Goal: Task Accomplishment & Management: Complete application form

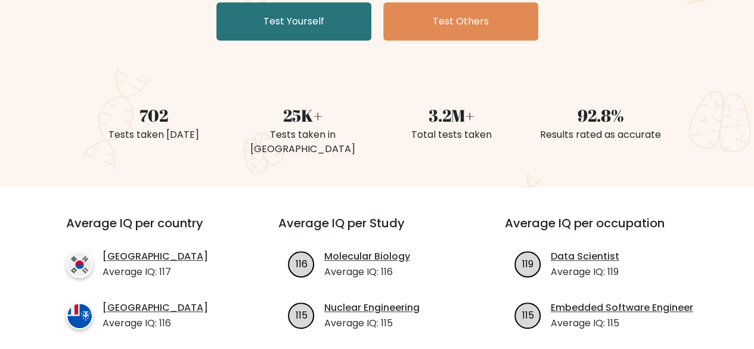
scroll to position [179, 0]
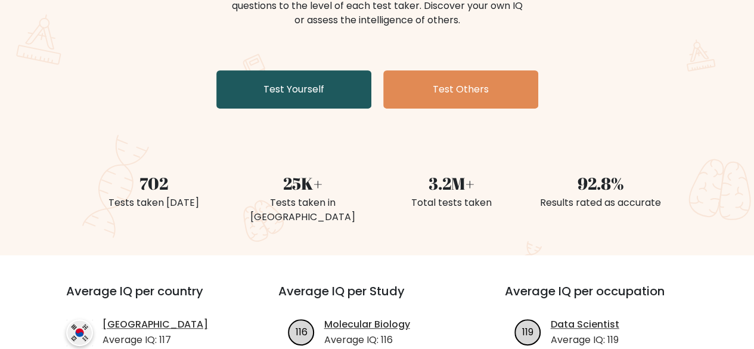
click at [291, 92] on link "Test Yourself" at bounding box center [293, 89] width 155 height 38
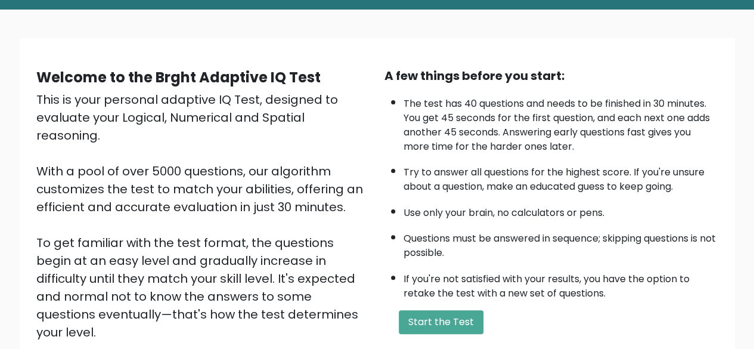
scroll to position [119, 0]
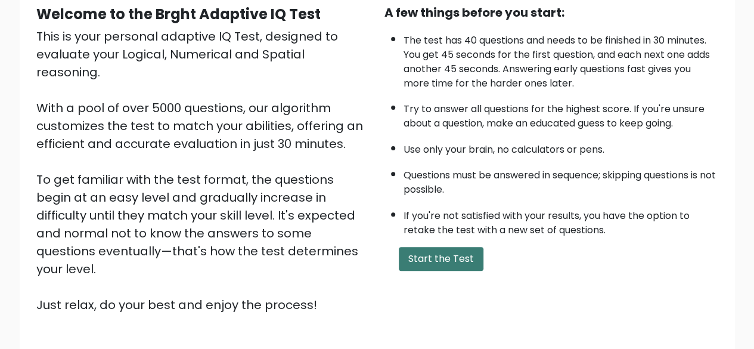
click at [446, 254] on button "Start the Test" at bounding box center [441, 259] width 85 height 24
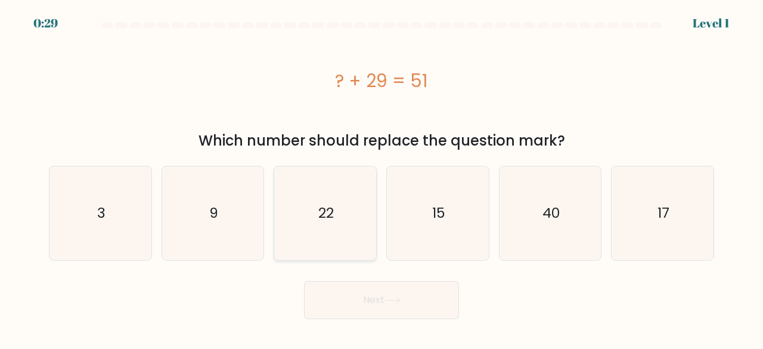
click at [327, 232] on icon "22" at bounding box center [325, 213] width 94 height 94
click at [381, 178] on input "c. 22" at bounding box center [381, 176] width 1 height 3
radio input "true"
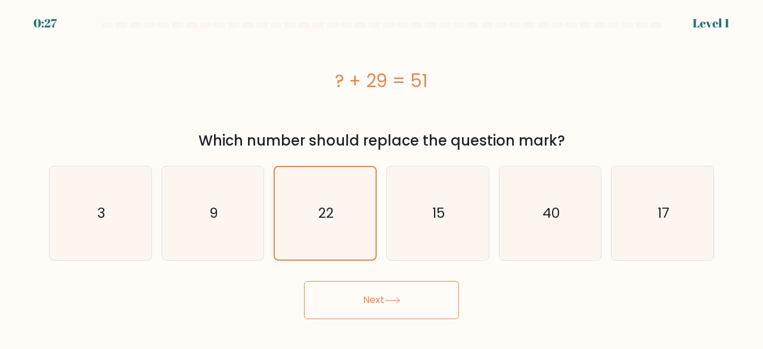
click at [390, 304] on button "Next" at bounding box center [381, 300] width 155 height 38
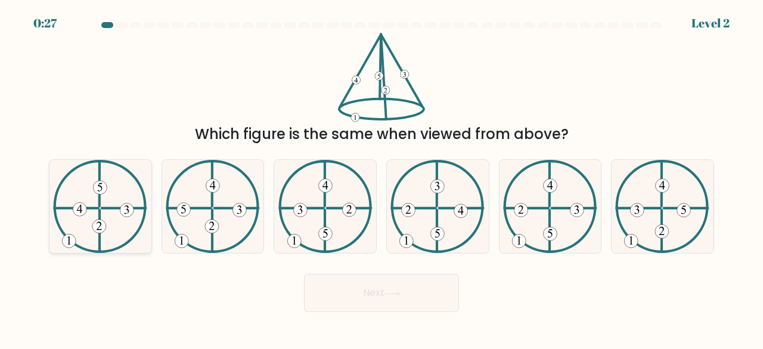
click at [122, 188] on icon at bounding box center [100, 207] width 94 height 94
click at [381, 178] on input "a." at bounding box center [381, 176] width 1 height 3
radio input "true"
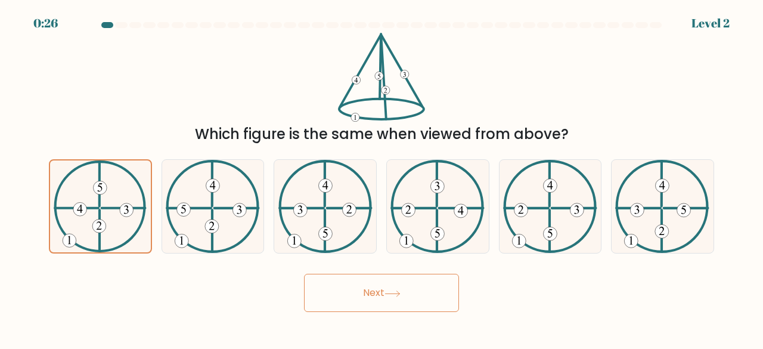
click at [369, 290] on button "Next" at bounding box center [381, 292] width 155 height 38
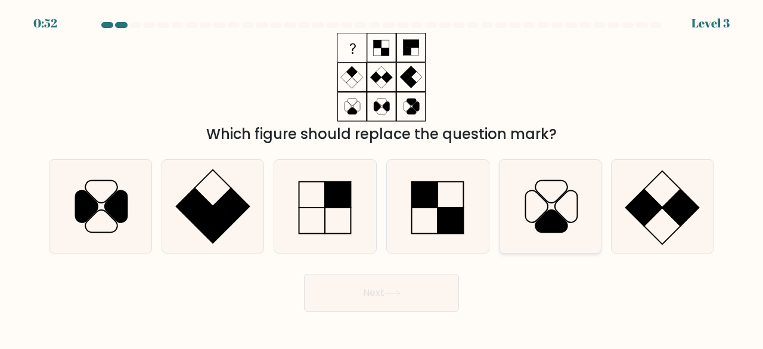
click at [560, 195] on icon at bounding box center [550, 207] width 94 height 94
click at [382, 178] on input "e." at bounding box center [381, 176] width 1 height 3
radio input "true"
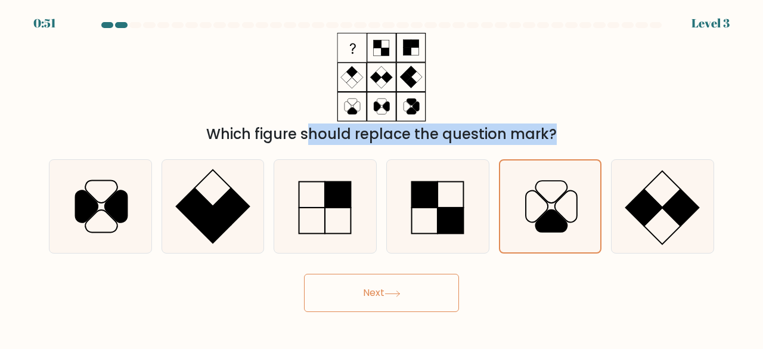
drag, startPoint x: 560, startPoint y: 195, endPoint x: 636, endPoint y: 69, distance: 146.7
click at [636, 69] on form at bounding box center [381, 167] width 763 height 290
click at [335, 210] on icon at bounding box center [325, 207] width 94 height 94
click at [381, 178] on input "c." at bounding box center [381, 176] width 1 height 3
radio input "true"
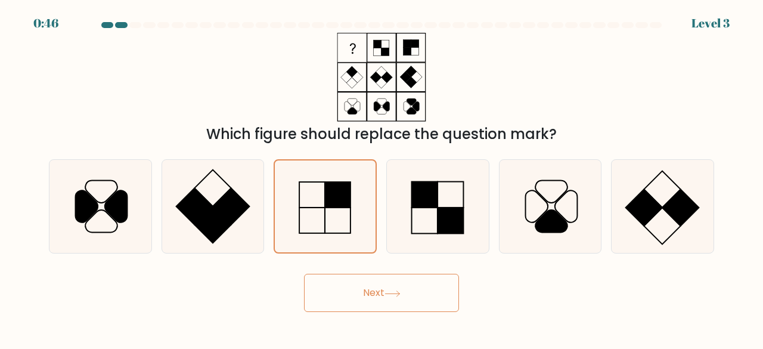
click at [387, 296] on button "Next" at bounding box center [381, 292] width 155 height 38
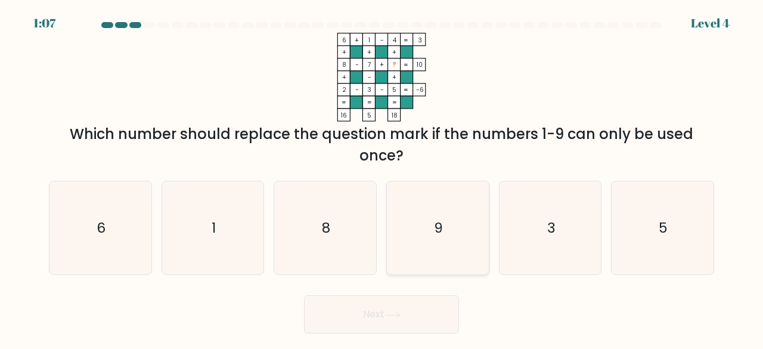
click at [460, 219] on icon "9" at bounding box center [438, 228] width 94 height 94
click at [382, 178] on input "d. 9" at bounding box center [381, 176] width 1 height 3
radio input "true"
click at [374, 315] on button "Next" at bounding box center [381, 314] width 155 height 38
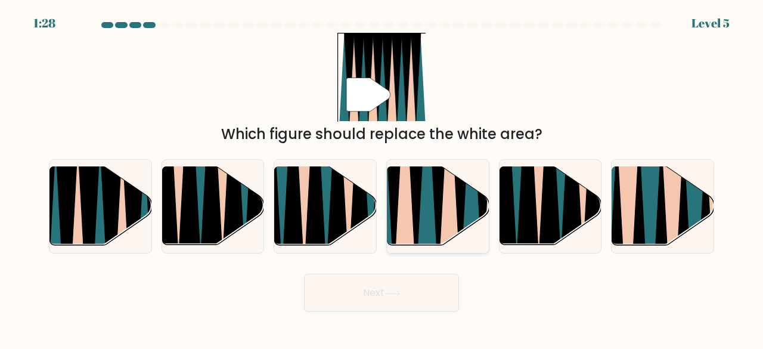
click at [419, 228] on icon at bounding box center [426, 165] width 22 height 203
click at [382, 178] on input "d." at bounding box center [381, 176] width 1 height 3
radio input "true"
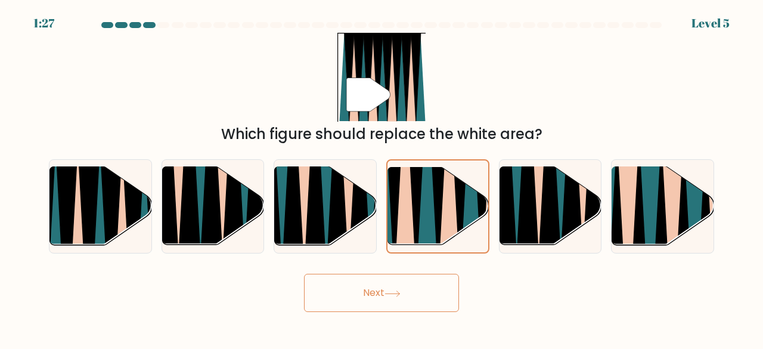
click at [399, 291] on icon at bounding box center [392, 293] width 16 height 7
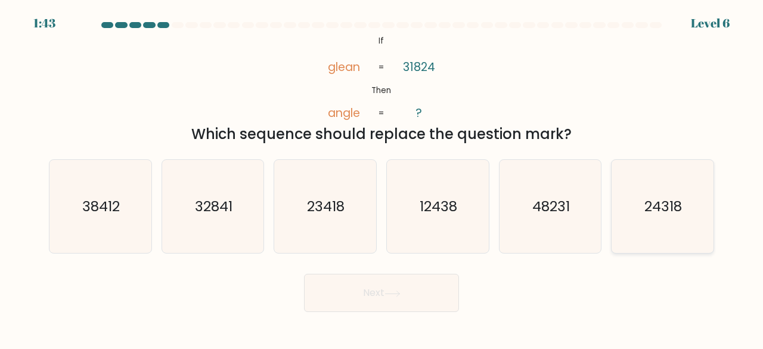
click at [629, 200] on icon "24318" at bounding box center [662, 207] width 94 height 94
click at [382, 178] on input "f. 24318" at bounding box center [381, 176] width 1 height 3
radio input "true"
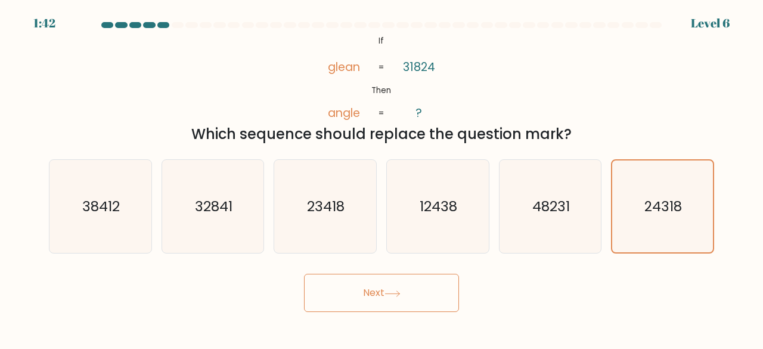
click at [399, 296] on icon at bounding box center [392, 293] width 16 height 7
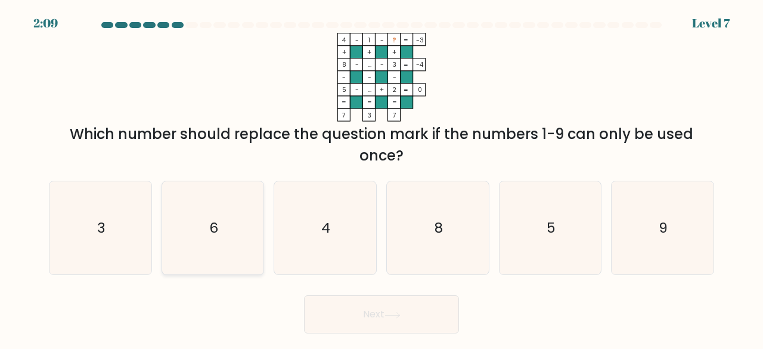
click at [224, 221] on icon "6" at bounding box center [213, 228] width 94 height 94
click at [381, 178] on input "b. 6" at bounding box center [381, 176] width 1 height 3
radio input "true"
click at [383, 316] on button "Next" at bounding box center [381, 314] width 155 height 38
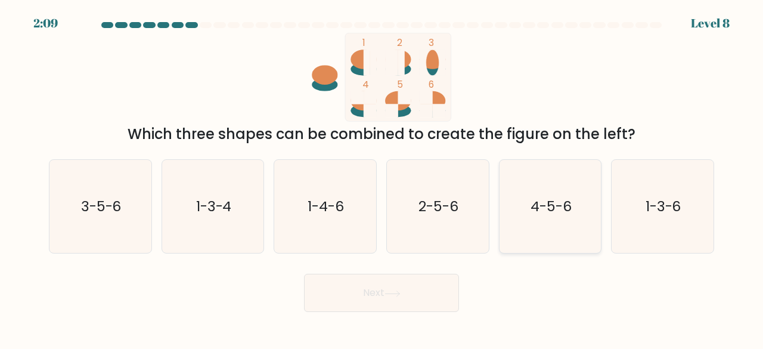
click at [564, 210] on text "4-5-6" at bounding box center [550, 206] width 41 height 20
click at [382, 178] on input "e. 4-5-6" at bounding box center [381, 176] width 1 height 3
radio input "true"
click at [393, 282] on button "Next" at bounding box center [381, 292] width 155 height 38
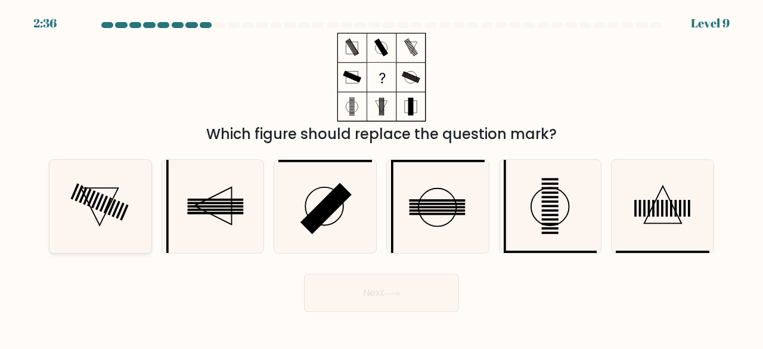
click at [88, 196] on rect at bounding box center [87, 196] width 8 height 16
click at [381, 178] on input "a." at bounding box center [381, 176] width 1 height 3
radio input "true"
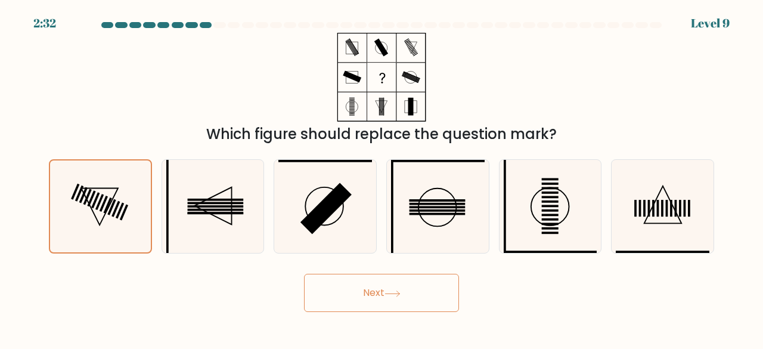
click at [352, 295] on button "Next" at bounding box center [381, 292] width 155 height 38
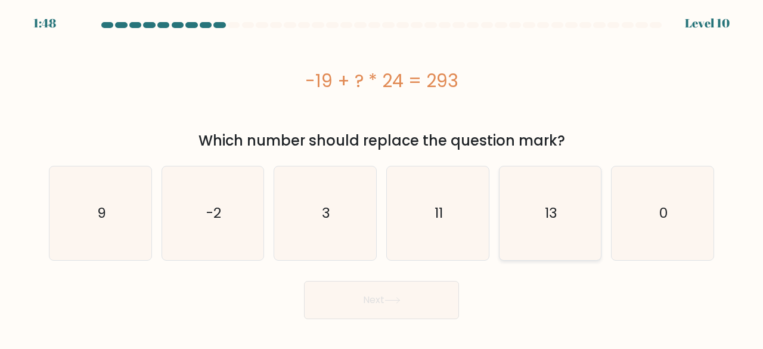
click at [524, 220] on icon "13" at bounding box center [550, 213] width 94 height 94
click at [382, 178] on input "e. 13" at bounding box center [381, 176] width 1 height 3
radio input "true"
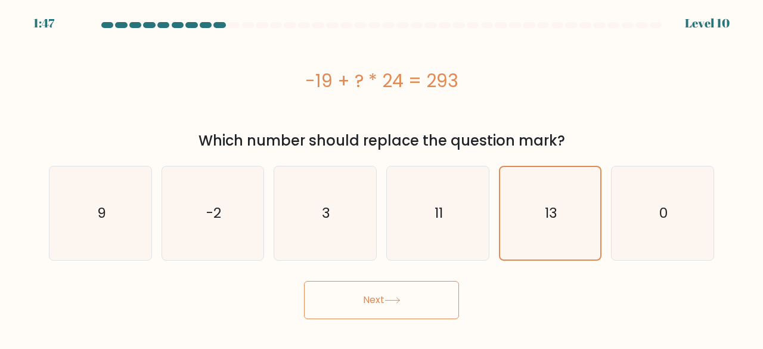
click at [374, 306] on button "Next" at bounding box center [381, 300] width 155 height 38
click at [373, 301] on button "Next" at bounding box center [381, 300] width 155 height 38
click at [340, 299] on button "Next" at bounding box center [381, 300] width 155 height 38
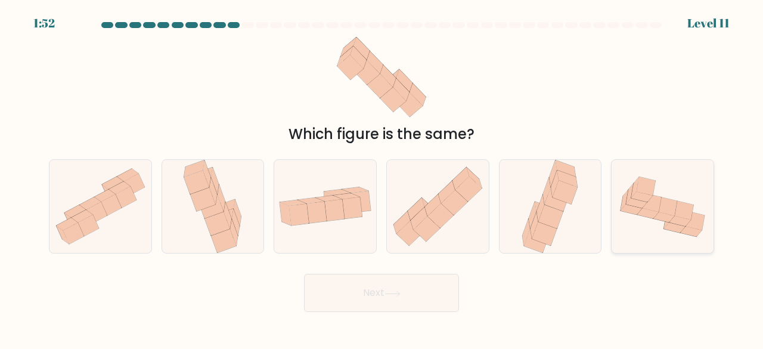
click at [620, 207] on icon at bounding box center [662, 206] width 102 height 77
click at [382, 178] on input "f." at bounding box center [381, 176] width 1 height 3
radio input "true"
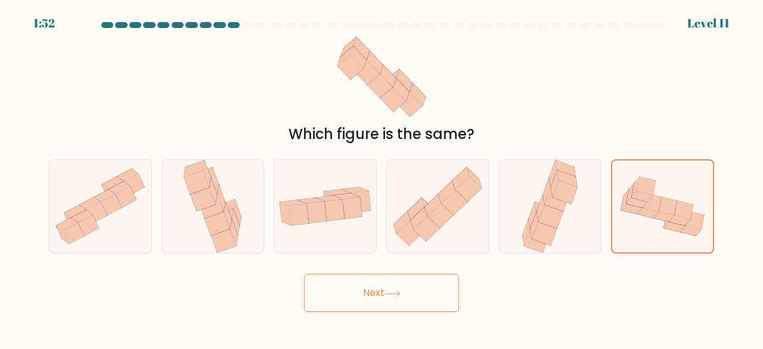
click at [419, 294] on button "Next" at bounding box center [381, 292] width 155 height 38
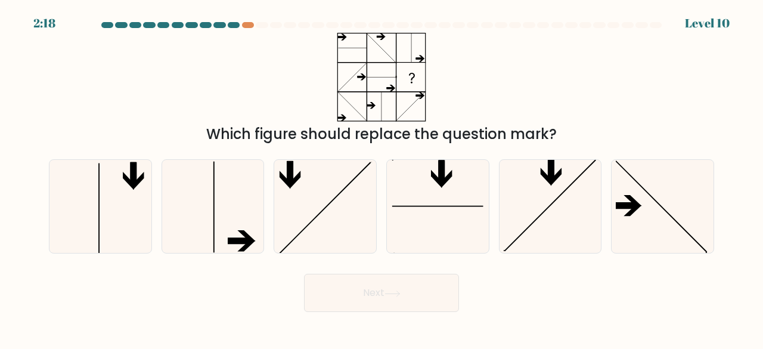
click at [419, 304] on button "Next" at bounding box center [381, 292] width 155 height 38
click at [558, 309] on div "Next" at bounding box center [381, 290] width 679 height 44
click at [422, 181] on icon at bounding box center [438, 207] width 94 height 94
click at [382, 178] on input "d." at bounding box center [381, 176] width 1 height 3
radio input "true"
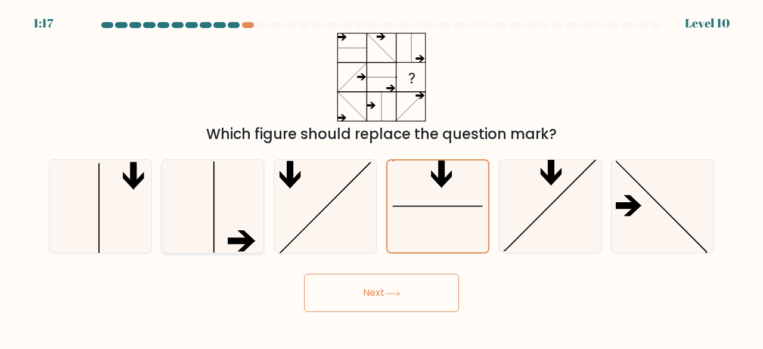
click at [232, 192] on icon at bounding box center [213, 207] width 94 height 94
click at [381, 178] on input "b." at bounding box center [381, 176] width 1 height 3
radio input "true"
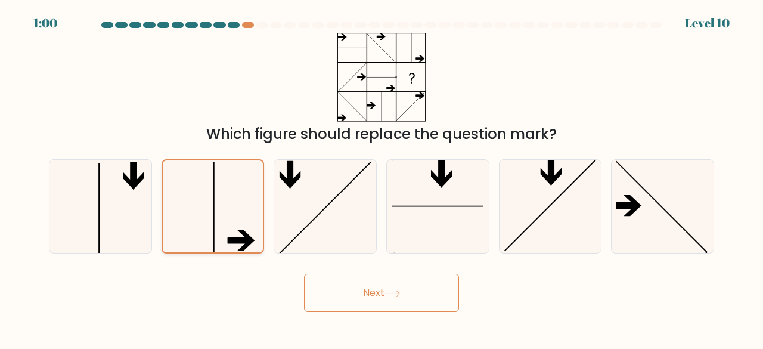
click at [216, 198] on icon at bounding box center [213, 206] width 92 height 92
click at [381, 178] on input "b." at bounding box center [381, 176] width 1 height 3
click at [378, 283] on button "Next" at bounding box center [381, 292] width 155 height 38
click at [359, 293] on button "Next" at bounding box center [381, 292] width 155 height 38
click at [364, 293] on button "Next" at bounding box center [381, 292] width 155 height 38
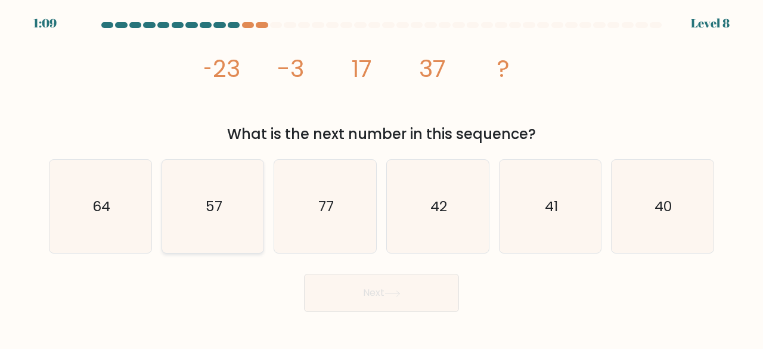
click at [245, 217] on icon "57" at bounding box center [213, 207] width 94 height 94
click at [381, 178] on input "b. 57" at bounding box center [381, 176] width 1 height 3
radio input "true"
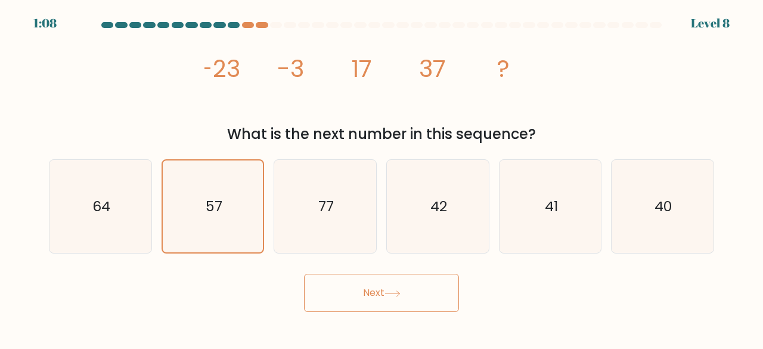
click at [434, 290] on button "Next" at bounding box center [381, 292] width 155 height 38
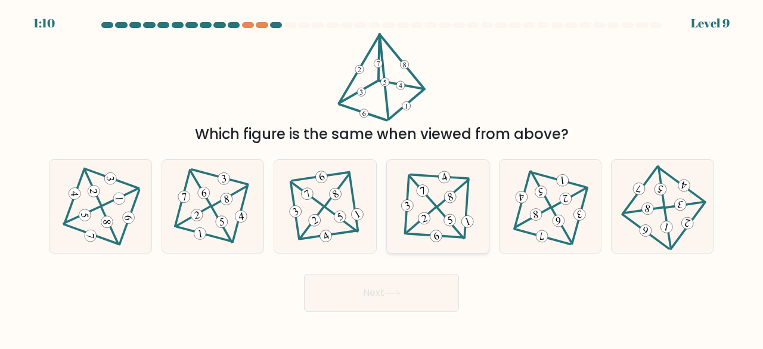
click at [439, 190] on icon at bounding box center [437, 206] width 76 height 74
click at [382, 178] on input "d." at bounding box center [381, 176] width 1 height 3
radio input "true"
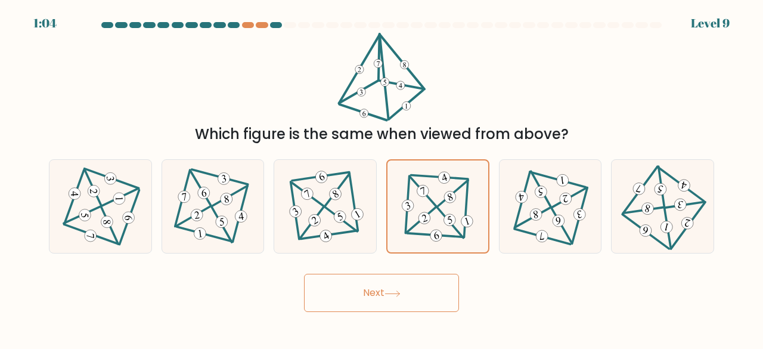
click at [394, 291] on icon at bounding box center [392, 293] width 16 height 7
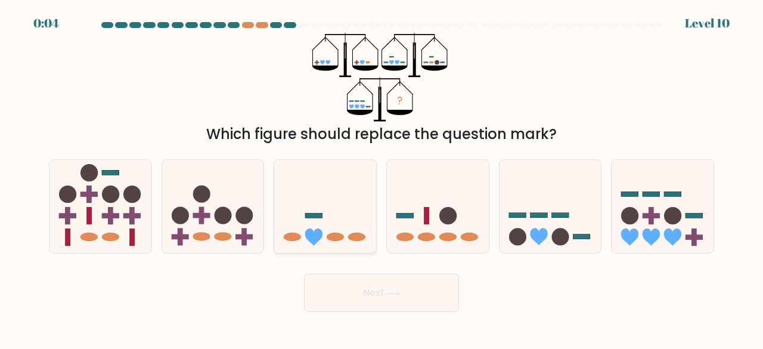
click at [354, 190] on icon at bounding box center [325, 206] width 102 height 84
click at [381, 178] on input "c." at bounding box center [381, 176] width 1 height 3
radio input "true"
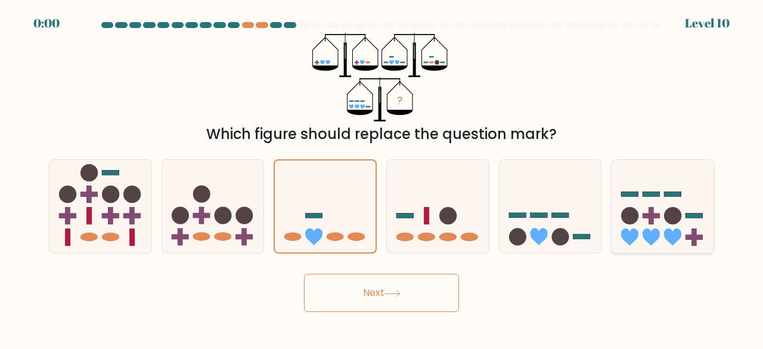
click at [670, 204] on icon at bounding box center [662, 206] width 102 height 84
click at [382, 178] on input "f." at bounding box center [381, 176] width 1 height 3
radio input "true"
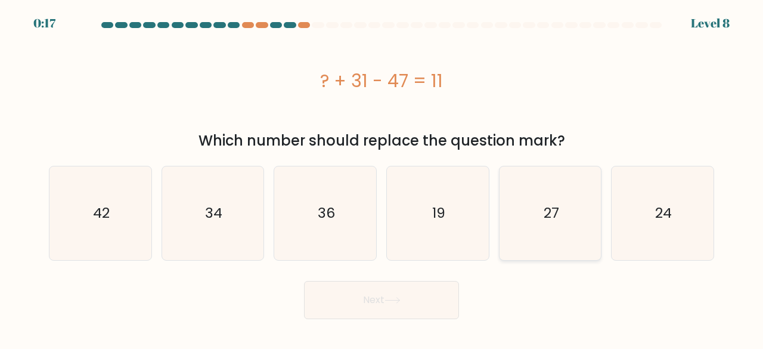
click at [546, 234] on icon "27" at bounding box center [550, 213] width 94 height 94
click at [382, 178] on input "e. 27" at bounding box center [381, 176] width 1 height 3
radio input "true"
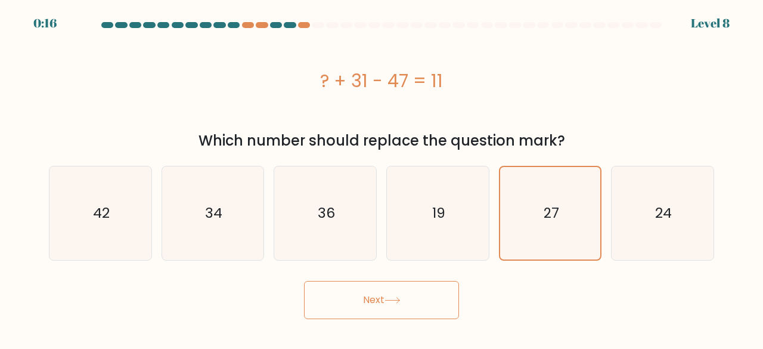
click at [363, 301] on button "Next" at bounding box center [381, 300] width 155 height 38
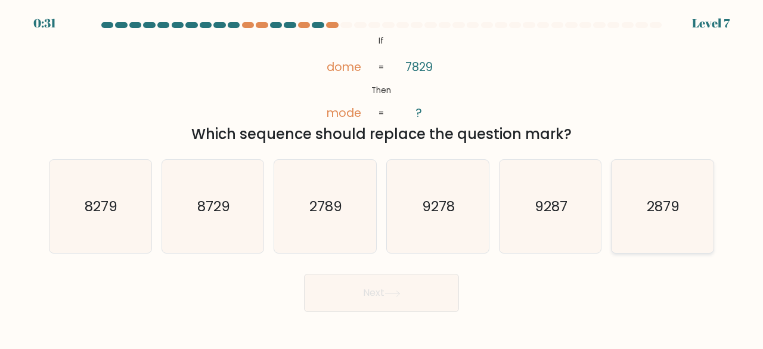
click at [627, 207] on icon "2879" at bounding box center [662, 207] width 94 height 94
click at [382, 178] on input "f. 2879" at bounding box center [381, 176] width 1 height 3
radio input "true"
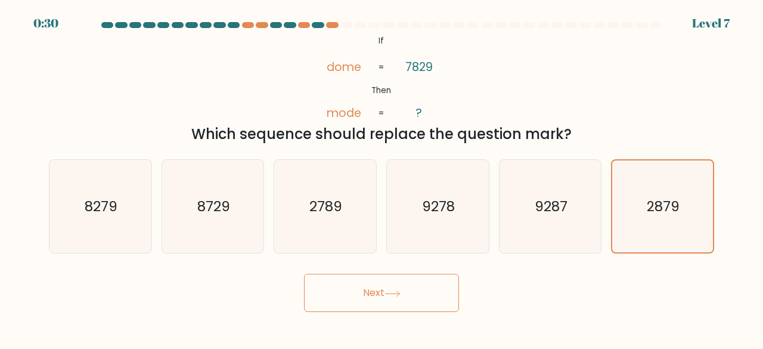
click at [412, 292] on button "Next" at bounding box center [381, 292] width 155 height 38
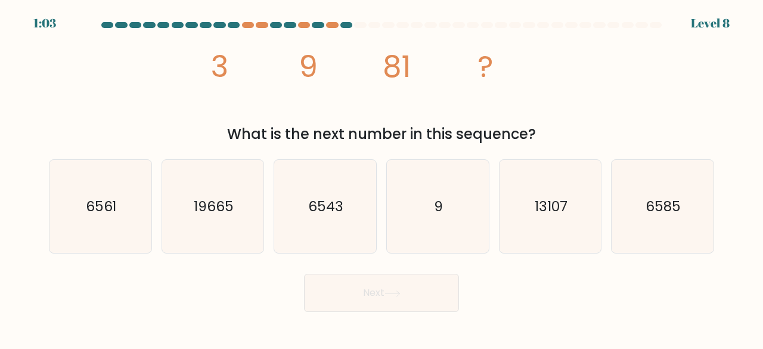
click at [577, 315] on body "1:03 Level 8" at bounding box center [381, 174] width 763 height 349
click at [610, 287] on div "Next" at bounding box center [381, 290] width 679 height 44
click at [113, 222] on icon "6561" at bounding box center [101, 207] width 94 height 94
click at [381, 178] on input "a. 6561" at bounding box center [381, 176] width 1 height 3
radio input "true"
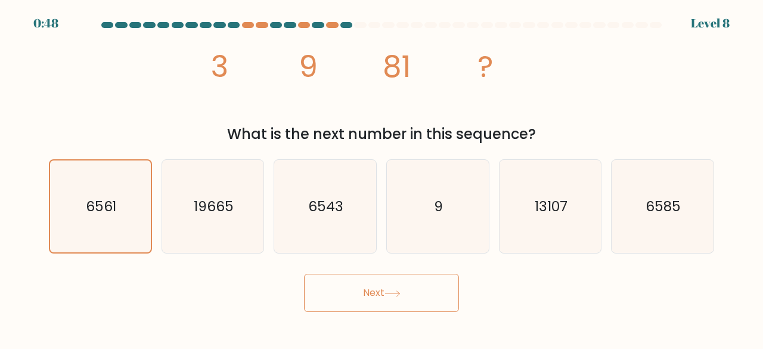
click at [356, 291] on button "Next" at bounding box center [381, 292] width 155 height 38
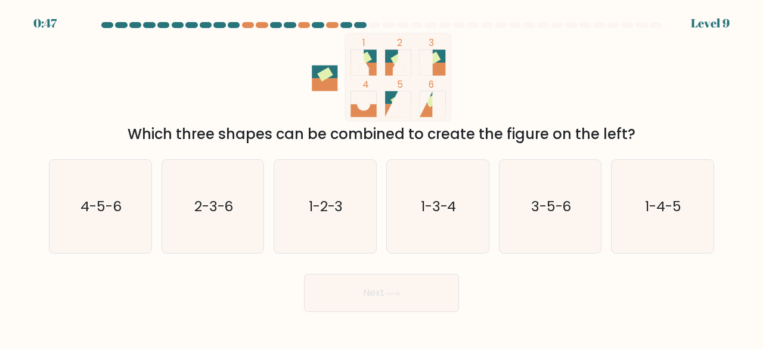
click at [355, 291] on button "Next" at bounding box center [381, 292] width 155 height 38
click at [93, 212] on text "4-5-6" at bounding box center [100, 206] width 41 height 20
click at [381, 178] on input "a. 4-5-6" at bounding box center [381, 176] width 1 height 3
radio input "true"
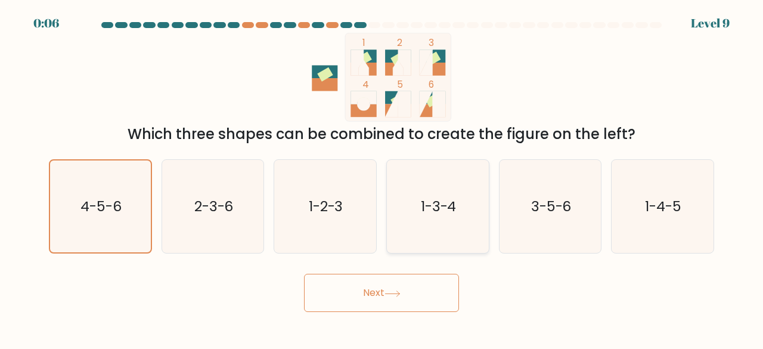
click at [455, 228] on icon "1-3-4" at bounding box center [438, 207] width 94 height 94
click at [382, 178] on input "d. 1-3-4" at bounding box center [381, 176] width 1 height 3
radio input "true"
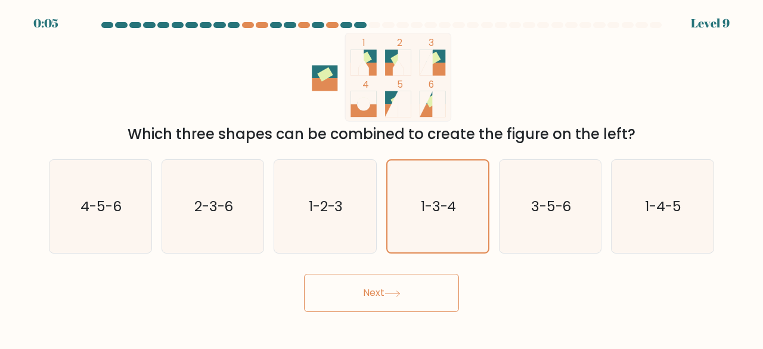
click at [384, 310] on body "0:05 Level 9" at bounding box center [381, 174] width 763 height 349
click at [382, 296] on button "Next" at bounding box center [381, 292] width 155 height 38
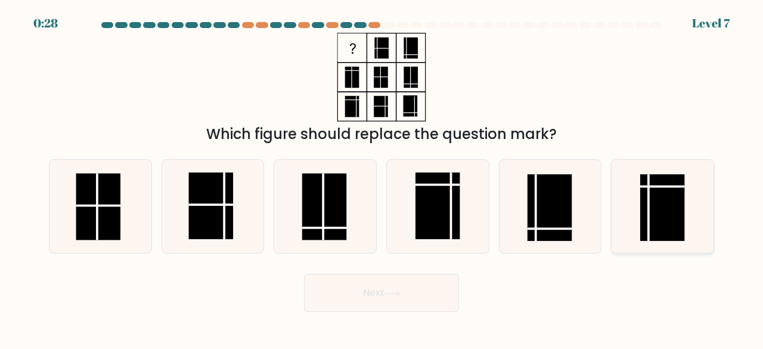
click at [645, 205] on rect at bounding box center [662, 207] width 45 height 67
click at [382, 178] on input "f." at bounding box center [381, 176] width 1 height 3
radio input "true"
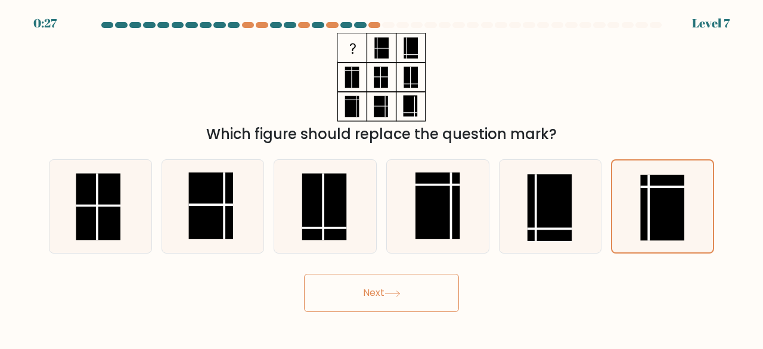
click at [383, 293] on button "Next" at bounding box center [381, 292] width 155 height 38
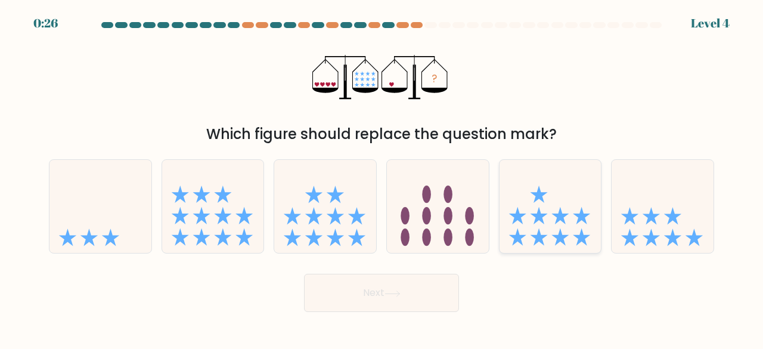
click at [531, 225] on icon at bounding box center [550, 206] width 102 height 84
click at [382, 178] on input "e." at bounding box center [381, 176] width 1 height 3
radio input "true"
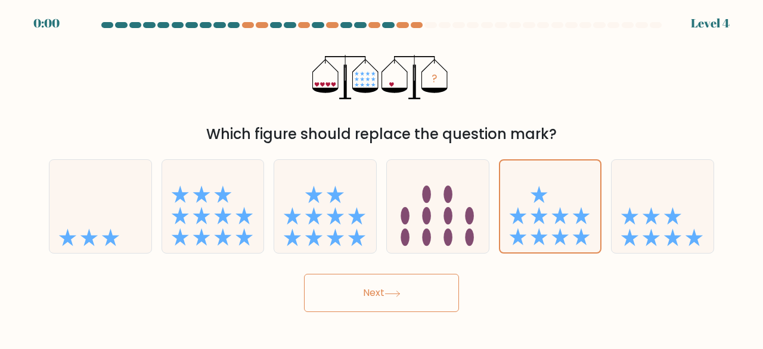
click at [430, 296] on button "Next" at bounding box center [381, 292] width 155 height 38
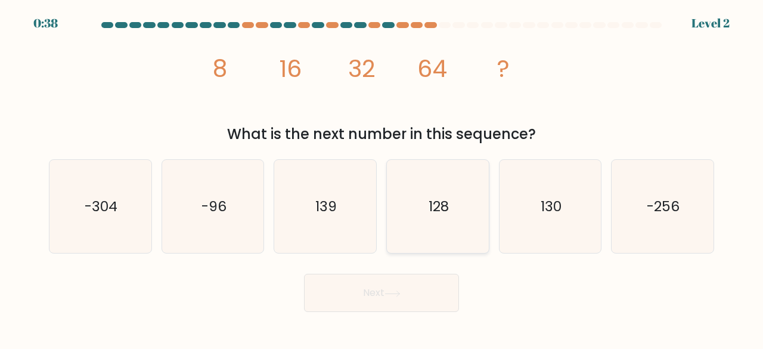
click at [423, 208] on icon "128" at bounding box center [438, 207] width 94 height 94
click at [382, 178] on input "d. 128" at bounding box center [381, 176] width 1 height 3
radio input "true"
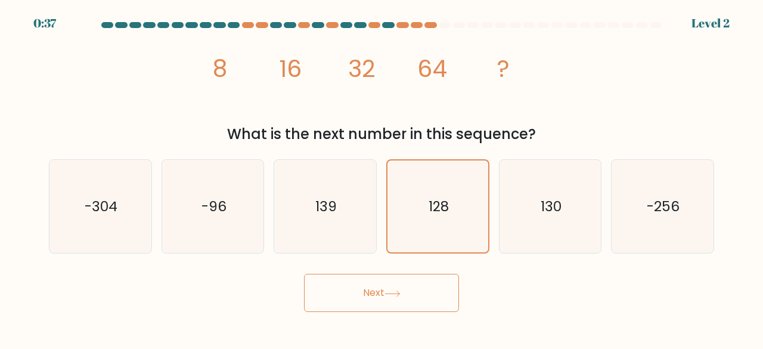
click at [398, 291] on icon at bounding box center [392, 293] width 16 height 7
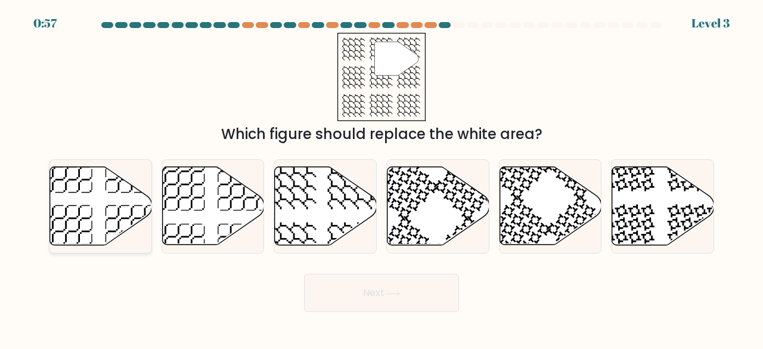
click at [127, 205] on icon at bounding box center [131, 231] width 52 height 52
click at [381, 178] on input "a." at bounding box center [381, 176] width 1 height 3
radio input "true"
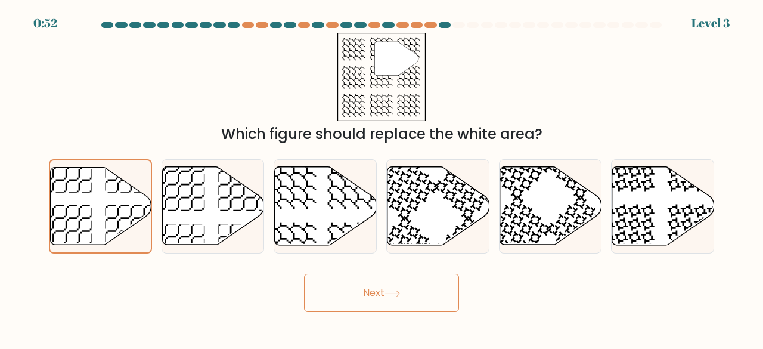
click at [359, 288] on button "Next" at bounding box center [381, 292] width 155 height 38
click at [381, 288] on button "Next" at bounding box center [381, 292] width 155 height 38
click at [393, 294] on icon at bounding box center [392, 293] width 16 height 7
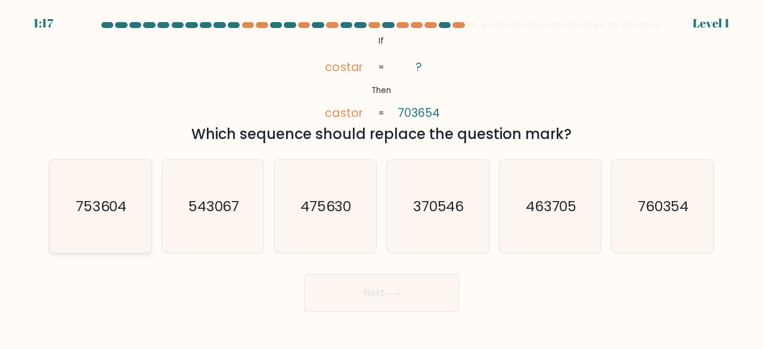
click at [86, 218] on icon "753604" at bounding box center [101, 207] width 94 height 94
click at [381, 178] on input "a. 753604" at bounding box center [381, 176] width 1 height 3
radio input "true"
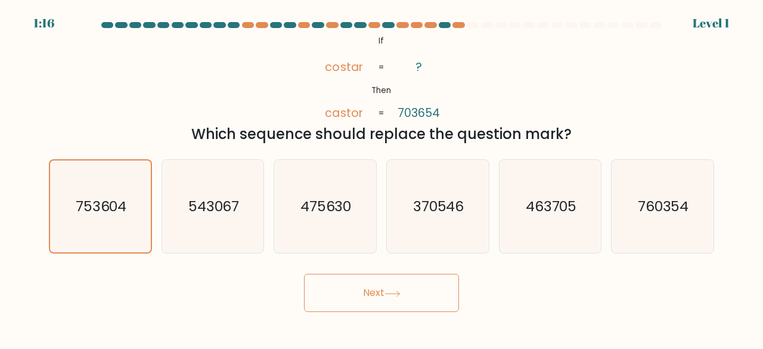
click at [375, 286] on button "Next" at bounding box center [381, 292] width 155 height 38
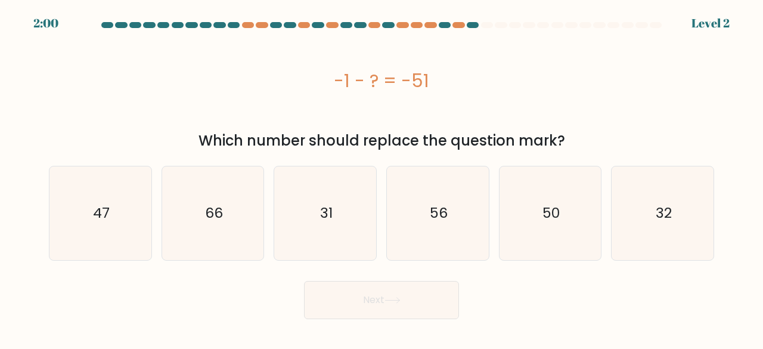
click at [374, 285] on button "Next" at bounding box center [381, 300] width 155 height 38
click at [630, 286] on div "Next" at bounding box center [381, 297] width 679 height 44
click at [556, 206] on text "50" at bounding box center [550, 213] width 17 height 20
click at [382, 178] on input "e. 50" at bounding box center [381, 176] width 1 height 3
radio input "true"
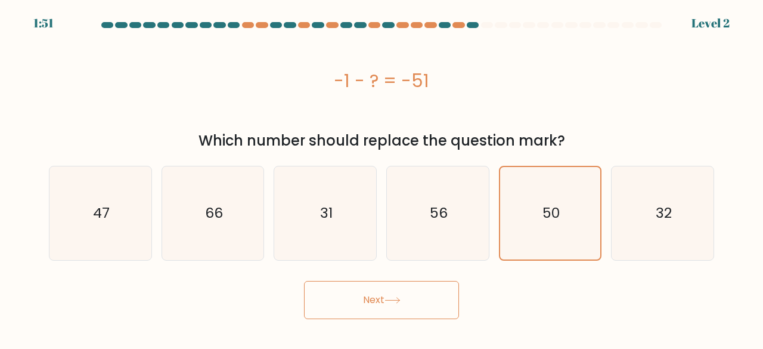
click at [413, 303] on button "Next" at bounding box center [381, 300] width 155 height 38
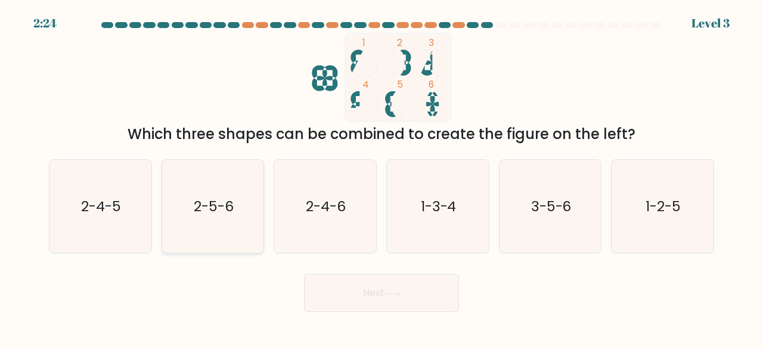
click at [234, 230] on icon "2-5-6" at bounding box center [213, 207] width 94 height 94
click at [381, 178] on input "b. 2-5-6" at bounding box center [381, 176] width 1 height 3
radio input "true"
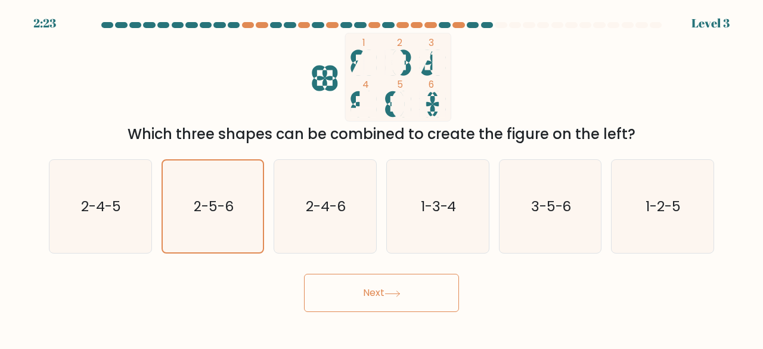
click at [404, 289] on button "Next" at bounding box center [381, 292] width 155 height 38
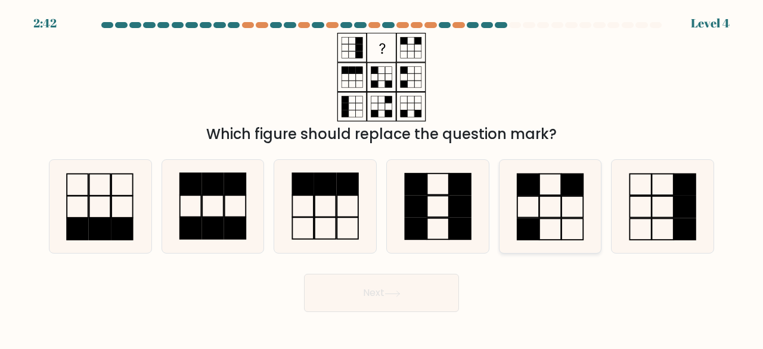
click at [576, 209] on icon at bounding box center [550, 207] width 94 height 94
click at [382, 178] on input "e." at bounding box center [381, 176] width 1 height 3
radio input "true"
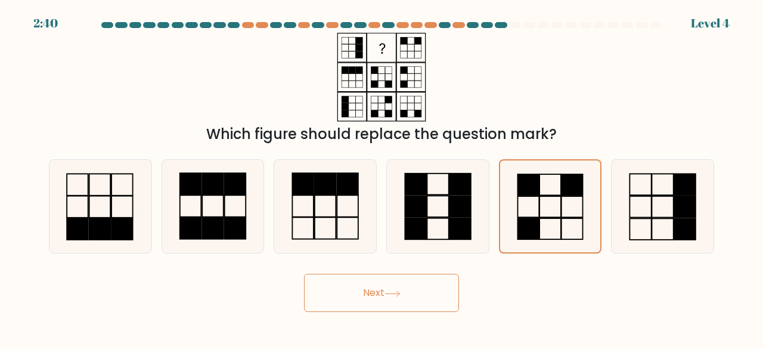
click at [374, 290] on button "Next" at bounding box center [381, 292] width 155 height 38
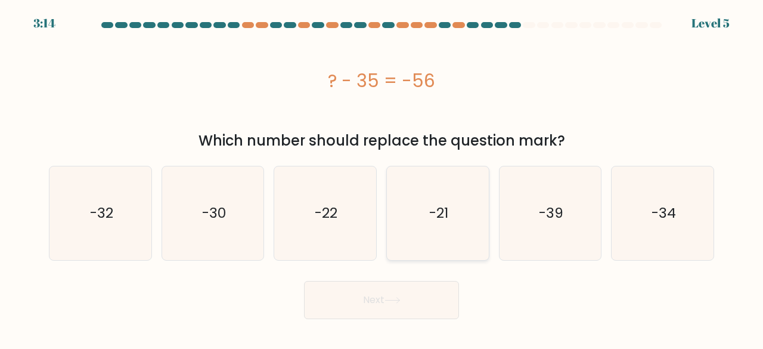
click at [425, 192] on icon "-21" at bounding box center [438, 213] width 94 height 94
click at [382, 178] on input "d. -21" at bounding box center [381, 176] width 1 height 3
radio input "true"
click at [380, 300] on button "Next" at bounding box center [381, 300] width 155 height 38
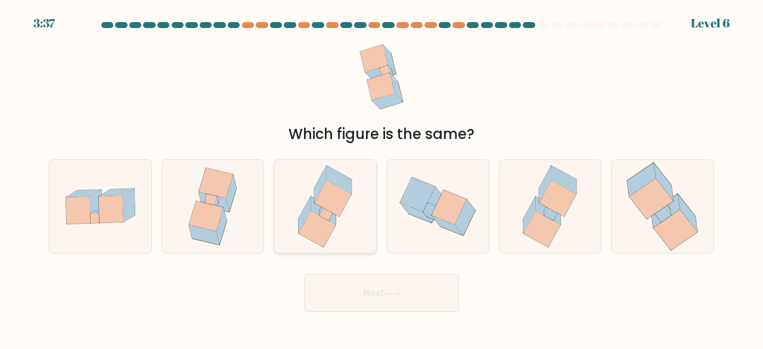
click at [352, 196] on icon at bounding box center [325, 207] width 78 height 94
click at [381, 178] on input "c." at bounding box center [381, 176] width 1 height 3
radio input "true"
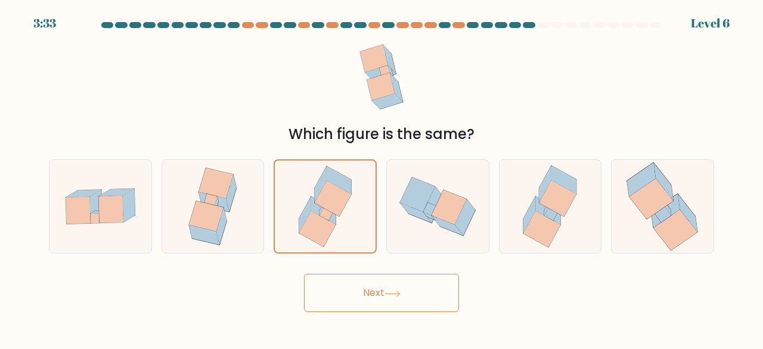
click at [364, 294] on button "Next" at bounding box center [381, 292] width 155 height 38
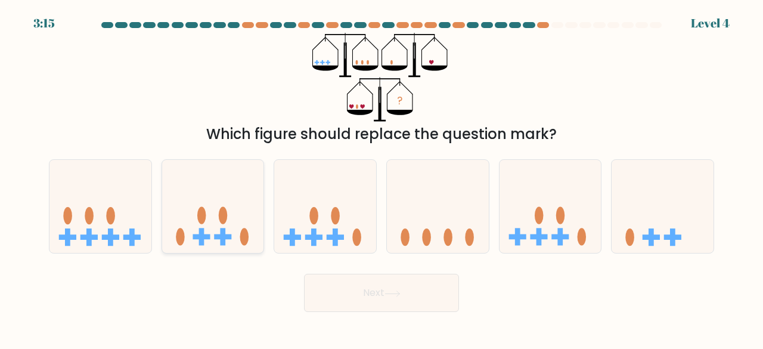
click at [194, 220] on icon at bounding box center [213, 206] width 102 height 84
click at [381, 178] on input "b." at bounding box center [381, 176] width 1 height 3
radio input "true"
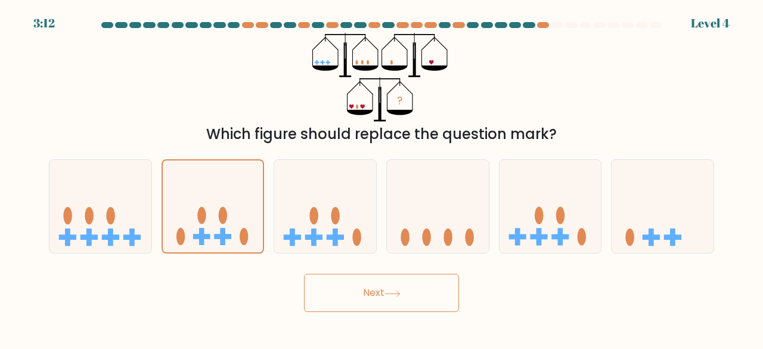
click at [375, 288] on button "Next" at bounding box center [381, 292] width 155 height 38
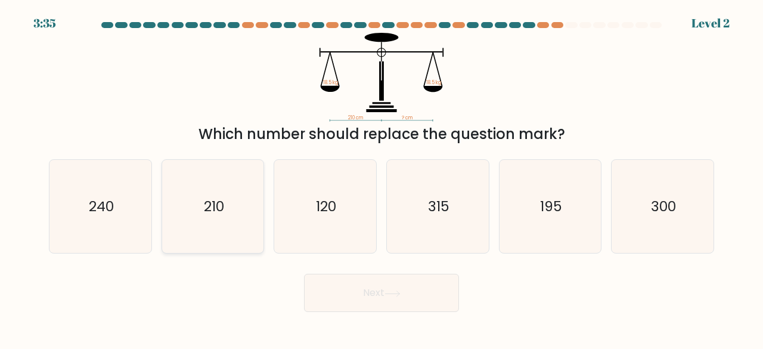
click at [213, 197] on text "210" at bounding box center [214, 206] width 20 height 20
click at [381, 178] on input "b. 210" at bounding box center [381, 176] width 1 height 3
radio input "true"
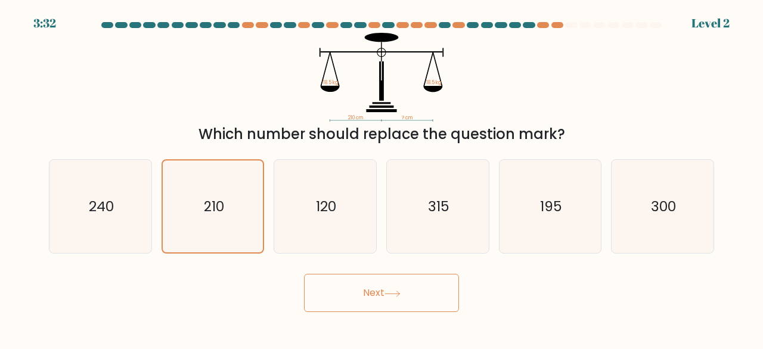
click at [372, 293] on button "Next" at bounding box center [381, 292] width 155 height 38
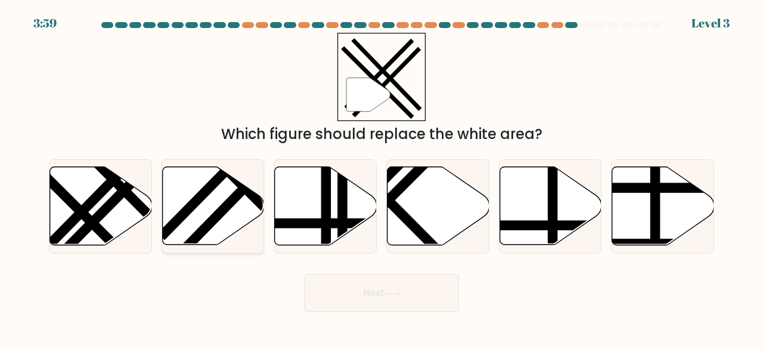
click at [189, 213] on line at bounding box center [238, 157] width 155 height 157
click at [381, 178] on input "b." at bounding box center [381, 176] width 1 height 3
radio input "true"
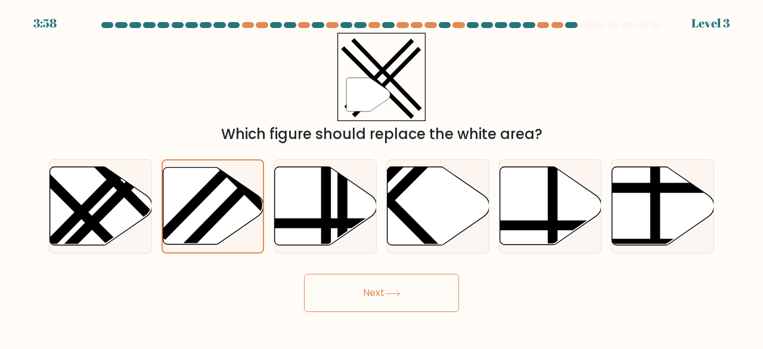
click at [381, 291] on button "Next" at bounding box center [381, 292] width 155 height 38
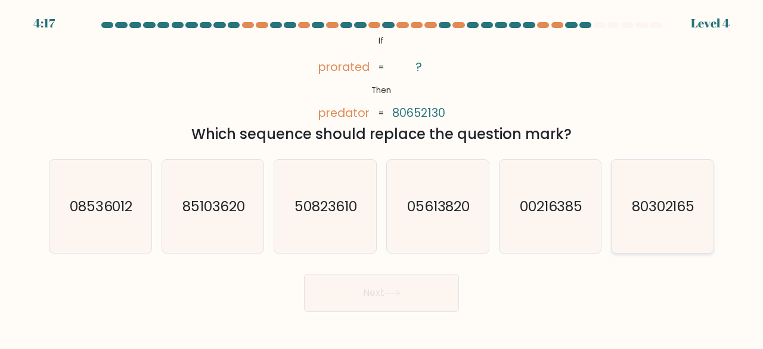
click at [667, 223] on icon "80302165" at bounding box center [662, 207] width 94 height 94
click at [382, 178] on input "f. 80302165" at bounding box center [381, 176] width 1 height 3
radio input "true"
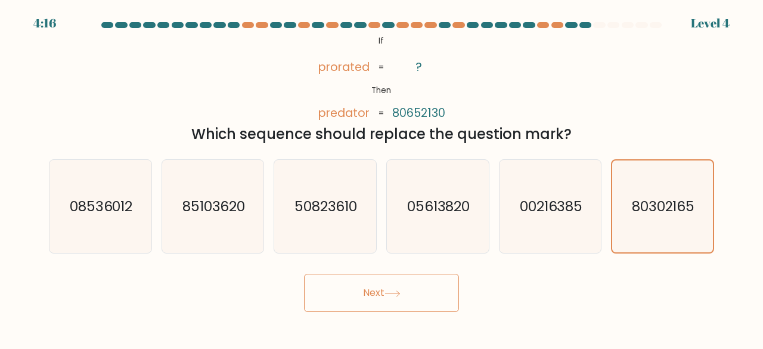
click at [396, 291] on icon at bounding box center [392, 293] width 16 height 7
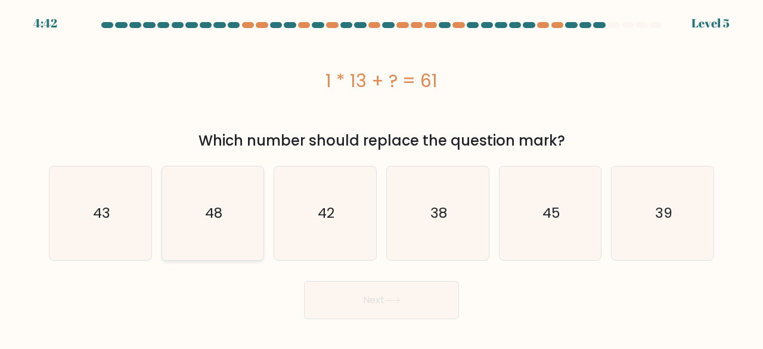
click at [229, 214] on icon "48" at bounding box center [213, 213] width 94 height 94
click at [381, 178] on input "b. 48" at bounding box center [381, 176] width 1 height 3
radio input "true"
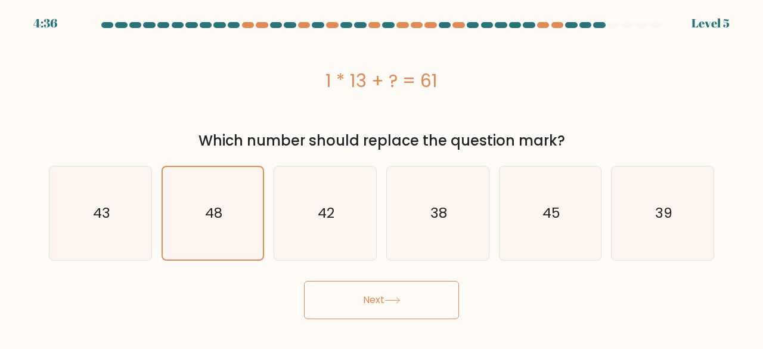
click at [411, 299] on button "Next" at bounding box center [381, 300] width 155 height 38
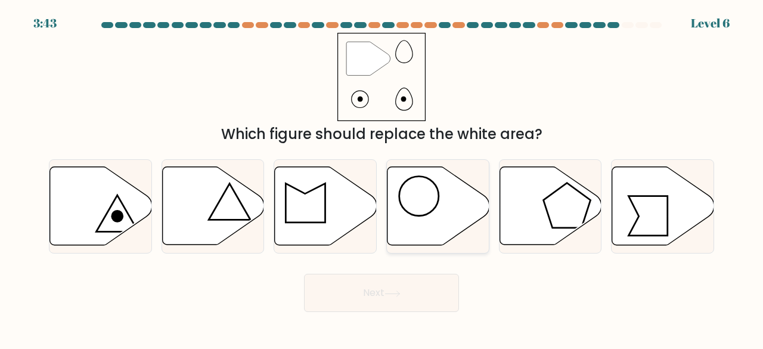
click at [413, 209] on icon at bounding box center [438, 206] width 102 height 78
click at [382, 178] on input "d." at bounding box center [381, 176] width 1 height 3
radio input "true"
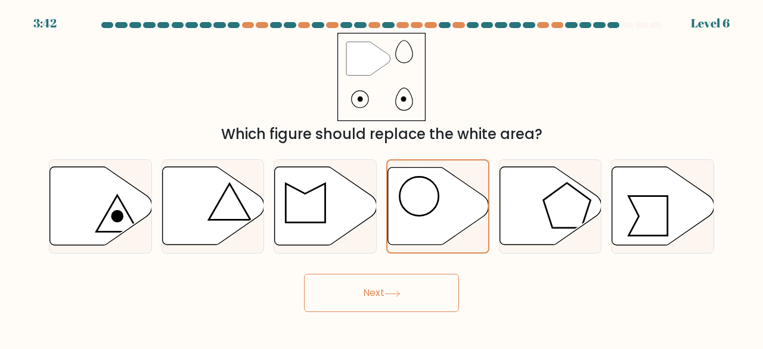
click at [384, 284] on button "Next" at bounding box center [381, 292] width 155 height 38
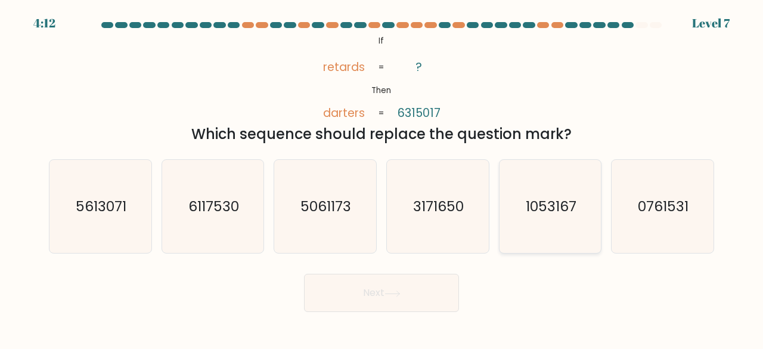
click at [561, 213] on text "1053167" at bounding box center [551, 206] width 51 height 20
click at [382, 178] on input "e. 1053167" at bounding box center [381, 176] width 1 height 3
radio input "true"
click at [388, 293] on icon at bounding box center [392, 293] width 14 height 5
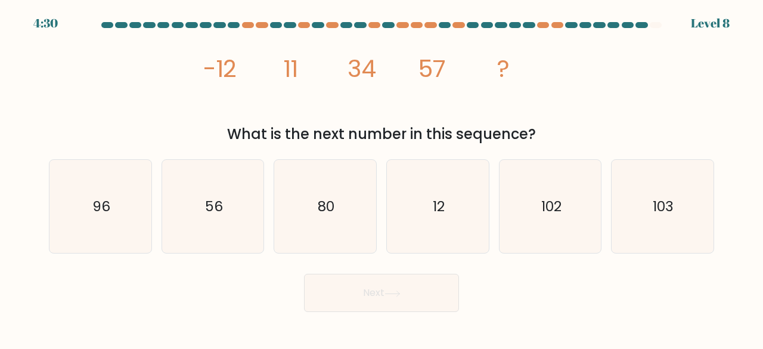
click at [609, 270] on div "Next" at bounding box center [381, 290] width 679 height 44
click at [329, 200] on text "80" at bounding box center [326, 206] width 17 height 20
click at [381, 178] on input "c. 80" at bounding box center [381, 176] width 1 height 3
radio input "true"
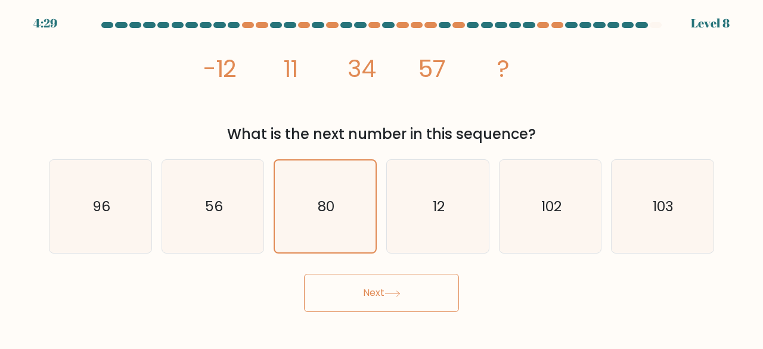
click at [340, 291] on button "Next" at bounding box center [381, 292] width 155 height 38
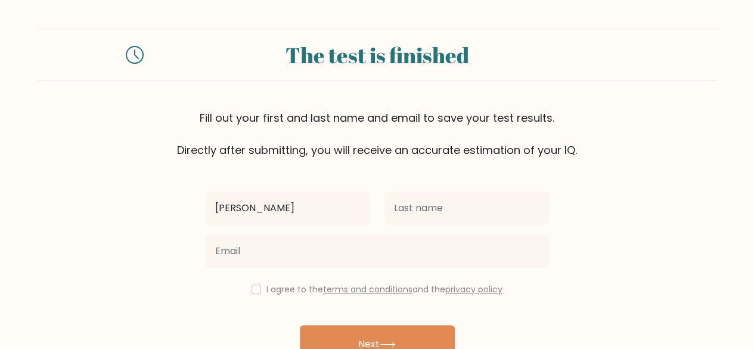
type input "[PERSON_NAME]"
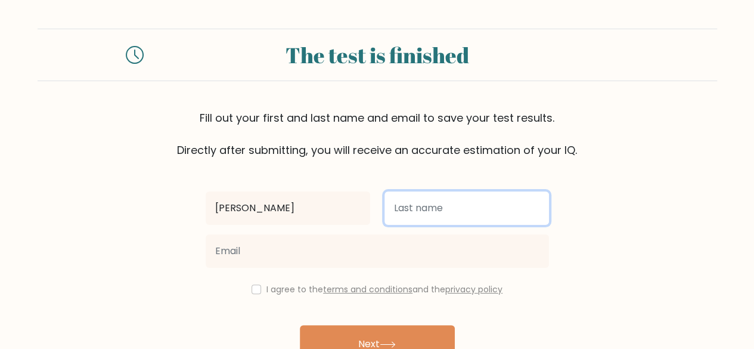
click at [430, 208] on input "text" at bounding box center [466, 207] width 164 height 33
type input "Tun"
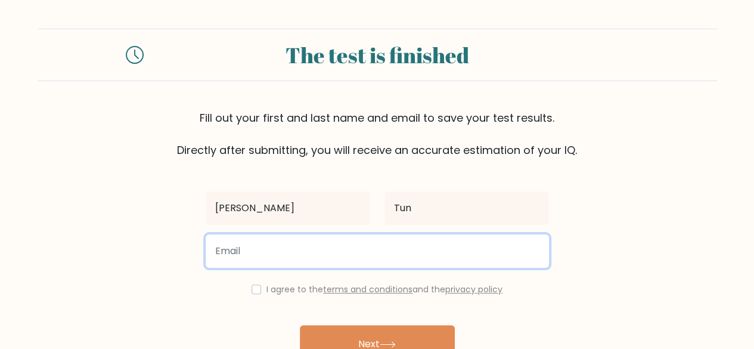
click at [458, 260] on input "email" at bounding box center [377, 250] width 343 height 33
type input "kakyotwallay@gmail.com"
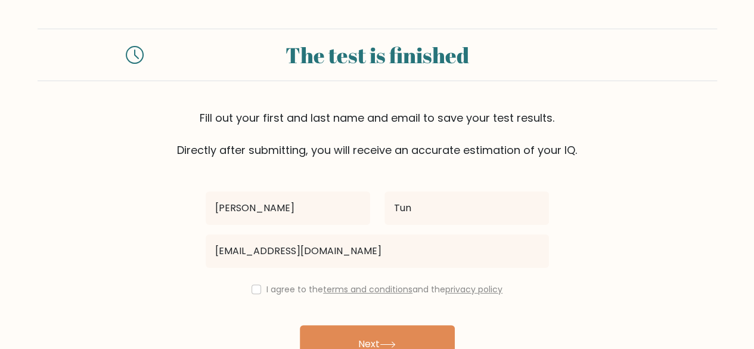
click at [256, 296] on div "Thazin Tun kakyotwallay@gmail.com I agree to the terms and conditions and the p…" at bounding box center [376, 274] width 357 height 232
click at [257, 290] on input "checkbox" at bounding box center [256, 289] width 10 height 10
checkbox input "true"
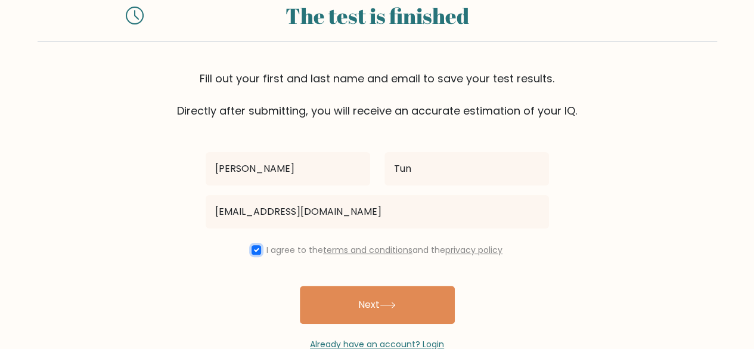
scroll to position [69, 0]
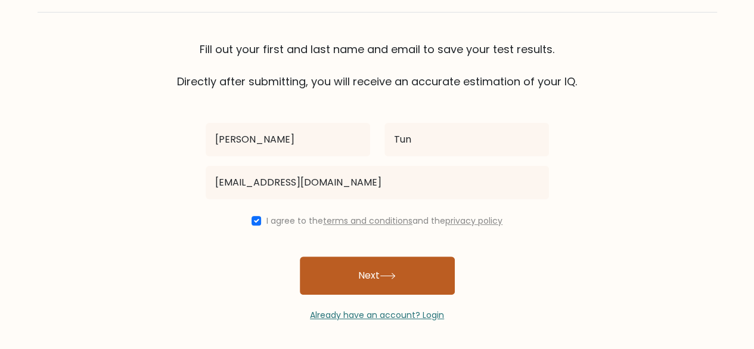
click at [365, 275] on button "Next" at bounding box center [377, 275] width 155 height 38
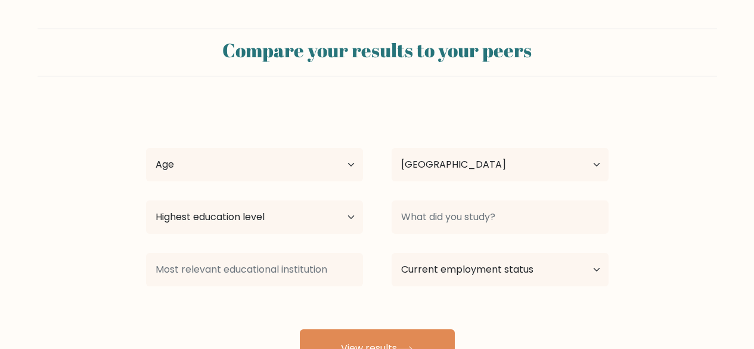
select select "MM"
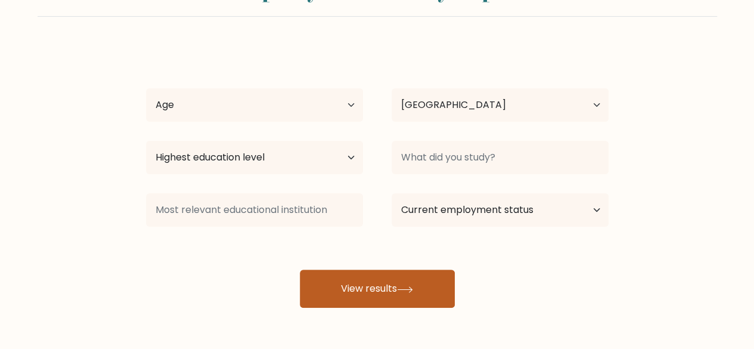
click at [359, 288] on button "View results" at bounding box center [377, 288] width 155 height 38
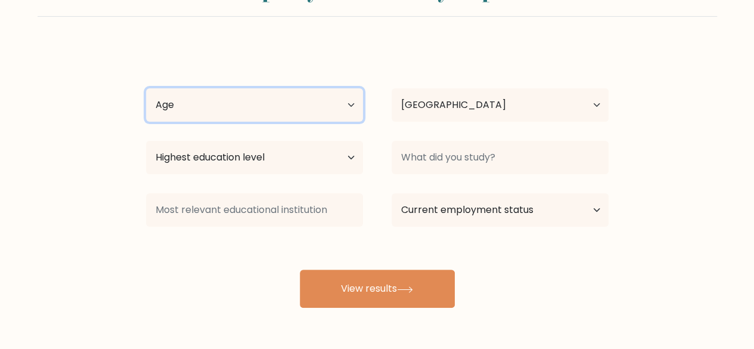
click at [301, 107] on select "Age Under [DEMOGRAPHIC_DATA] [DEMOGRAPHIC_DATA] [DEMOGRAPHIC_DATA] [DEMOGRAPHIC…" at bounding box center [254, 104] width 217 height 33
select select "35_44"
click at [146, 88] on select "Age Under [DEMOGRAPHIC_DATA] [DEMOGRAPHIC_DATA] [DEMOGRAPHIC_DATA] [DEMOGRAPHIC…" at bounding box center [254, 104] width 217 height 33
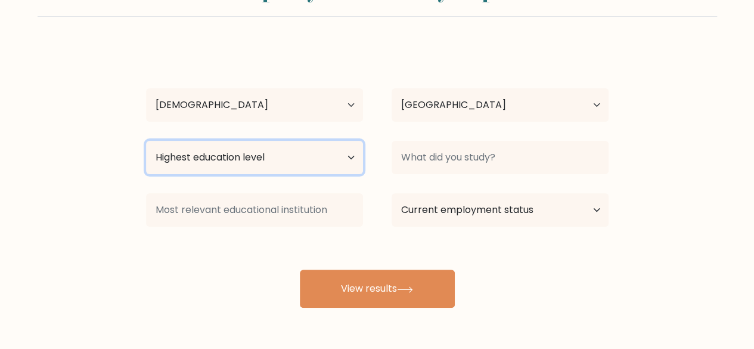
click at [229, 160] on select "Highest education level No schooling Primary Lower Secondary Upper Secondary Oc…" at bounding box center [254, 157] width 217 height 33
select select "masters_degree"
click at [146, 141] on select "Highest education level No schooling Primary Lower Secondary Upper Secondary Oc…" at bounding box center [254, 157] width 217 height 33
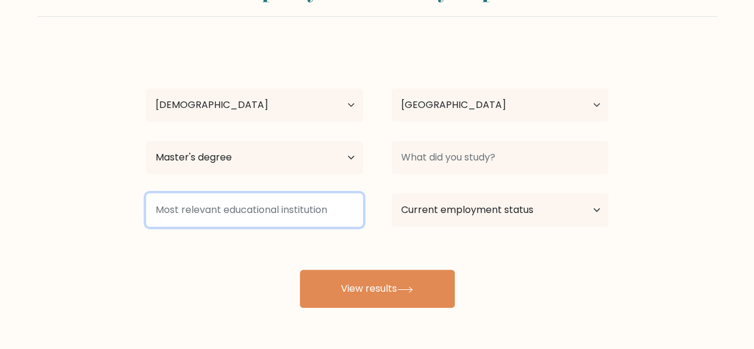
click at [260, 207] on input at bounding box center [254, 209] width 217 height 33
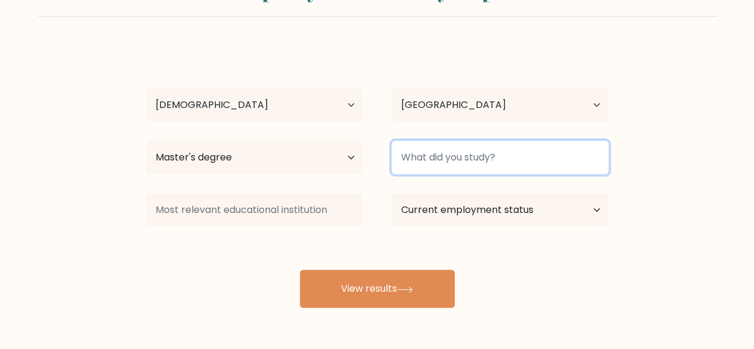
click at [411, 157] on input at bounding box center [499, 157] width 217 height 33
type input "c"
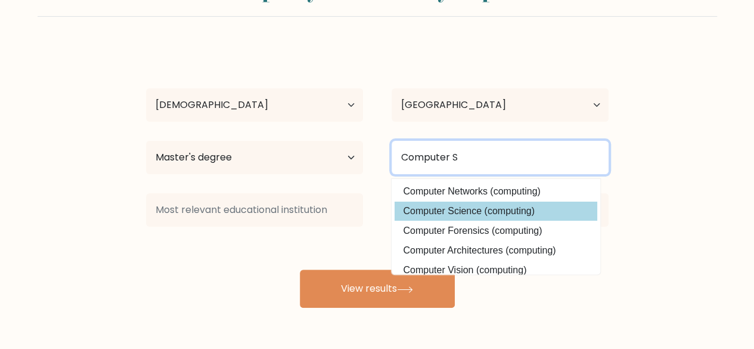
type input "Computer S"
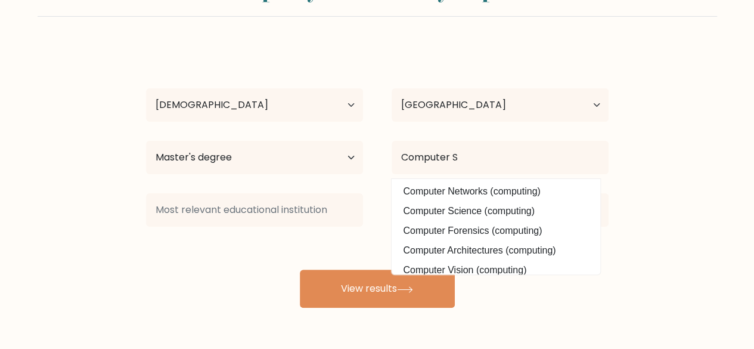
click at [475, 212] on div "Thazin Tun Age Under 18 years old 18-24 years old 25-34 years old 35-44 years o…" at bounding box center [377, 176] width 477 height 262
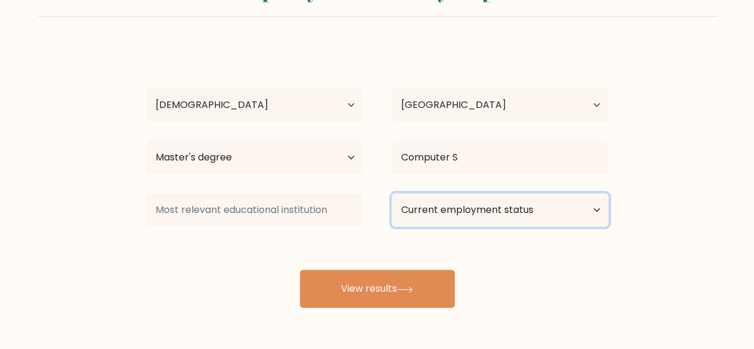
click at [468, 214] on select "Current employment status Employed Student Retired Other / prefer not to answer" at bounding box center [499, 209] width 217 height 33
select select "employed"
click at [391, 193] on select "Current employment status Employed Student Retired Other / prefer not to answer" at bounding box center [499, 209] width 217 height 33
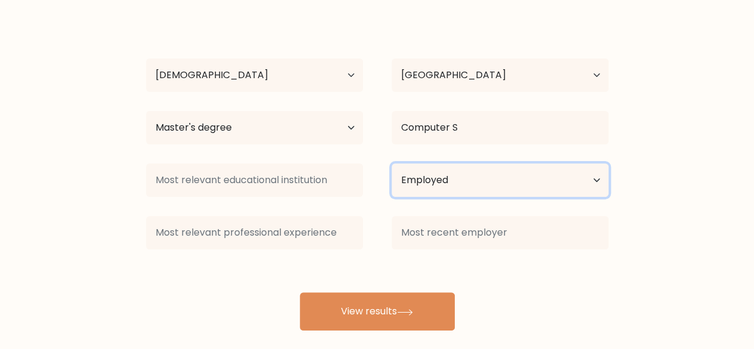
scroll to position [102, 0]
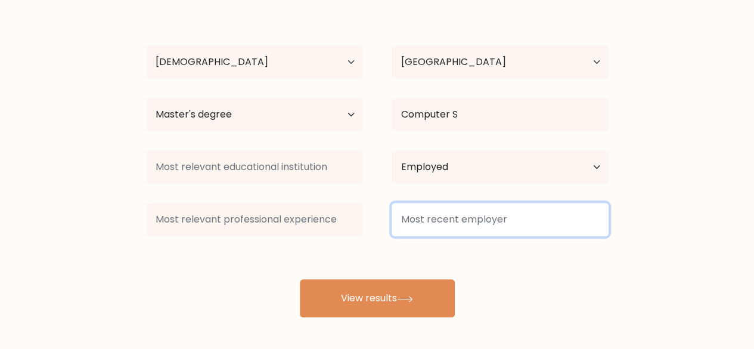
click at [493, 223] on input at bounding box center [499, 219] width 217 height 33
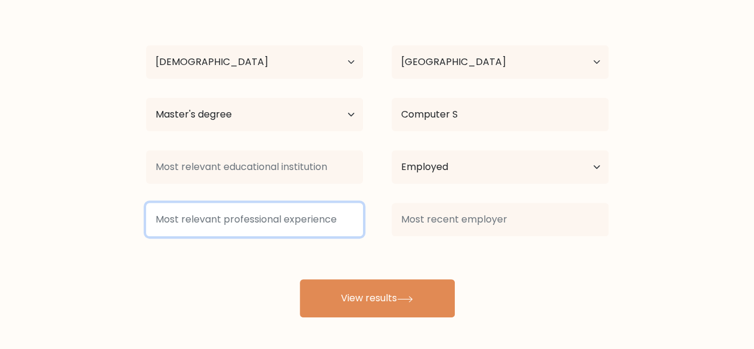
click at [217, 217] on input at bounding box center [254, 219] width 217 height 33
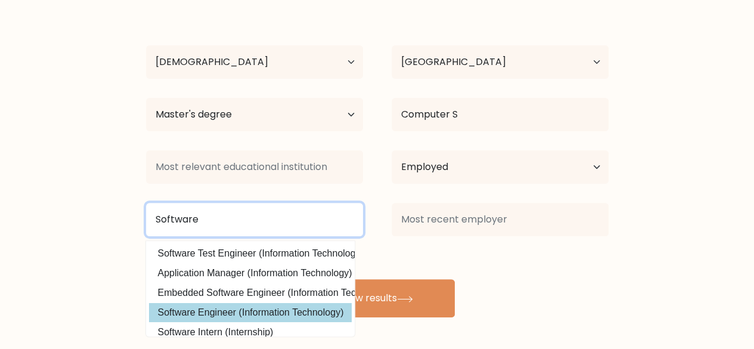
type input "Software"
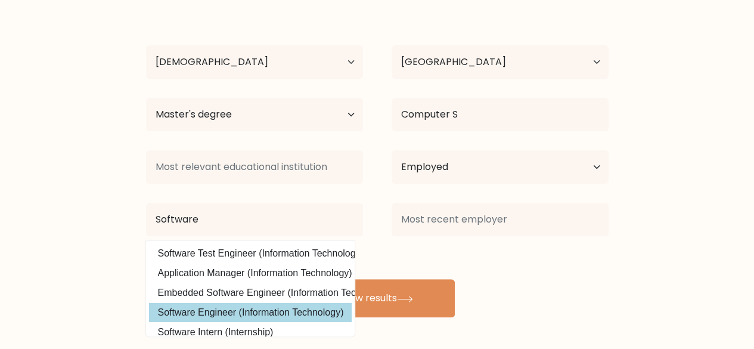
click at [203, 310] on div "Thazin Tun Age Under 18 years old 18-24 years old 25-34 years old 35-44 years o…" at bounding box center [377, 159] width 477 height 315
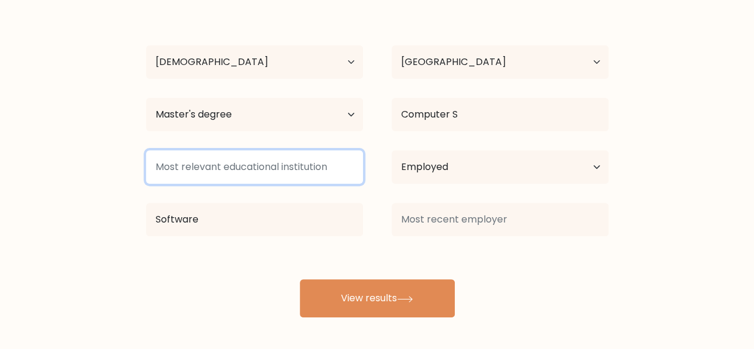
click at [260, 169] on input at bounding box center [254, 166] width 217 height 33
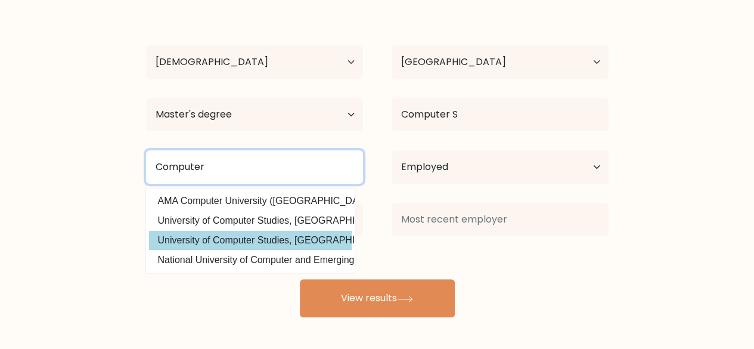
type input "Computer"
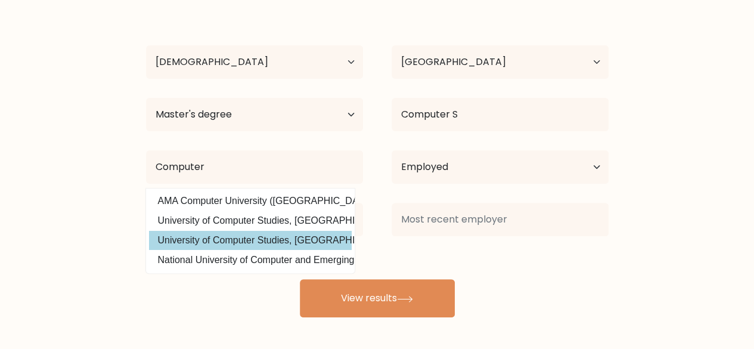
click at [251, 235] on div "Thazin Tun Age Under 18 years old 18-24 years old 25-34 years old 35-44 years o…" at bounding box center [377, 159] width 477 height 315
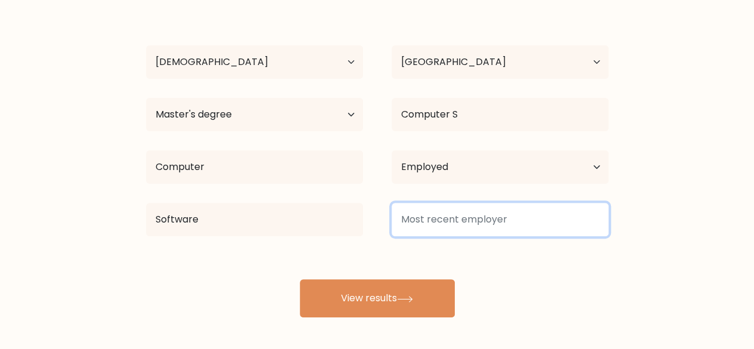
click at [458, 222] on input at bounding box center [499, 219] width 217 height 33
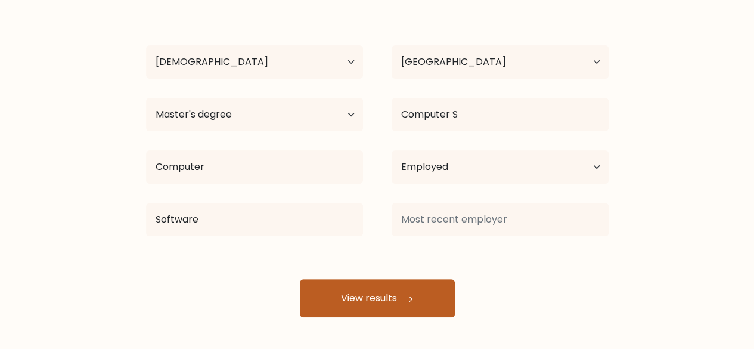
click at [337, 291] on button "View results" at bounding box center [377, 298] width 155 height 38
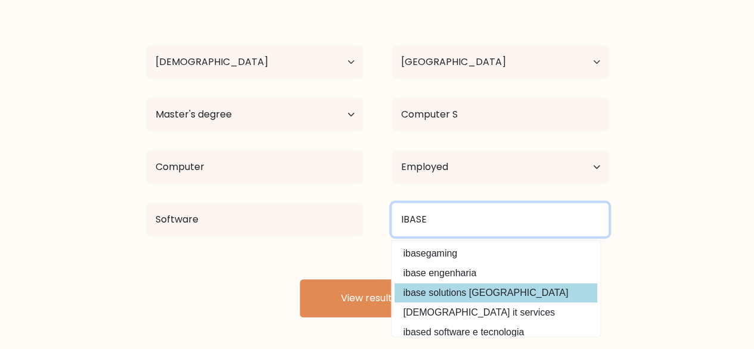
scroll to position [60, 0]
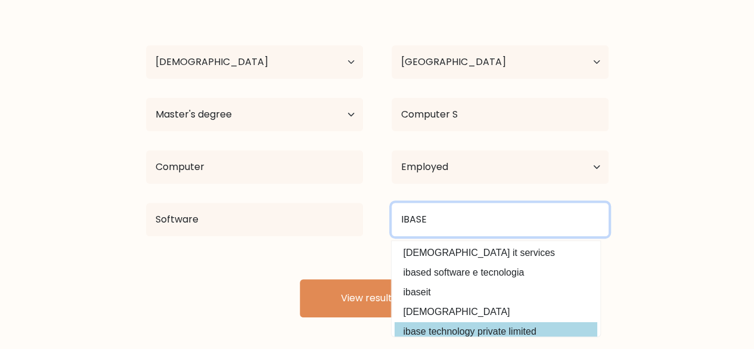
type input "IBASE"
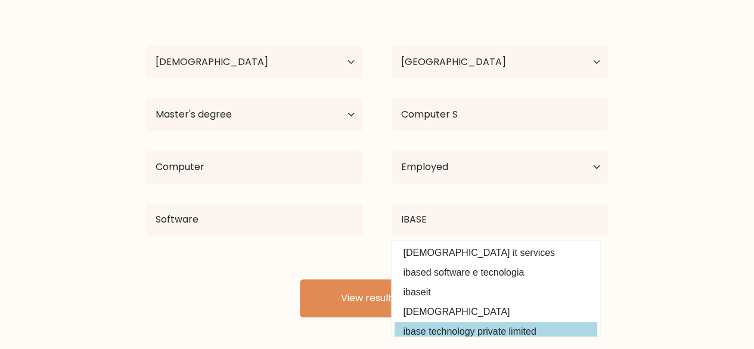
click at [460, 325] on div "Compare your results to your peers Thazin Tun Age Under 18 years old 18-24 year…" at bounding box center [377, 124] width 754 height 452
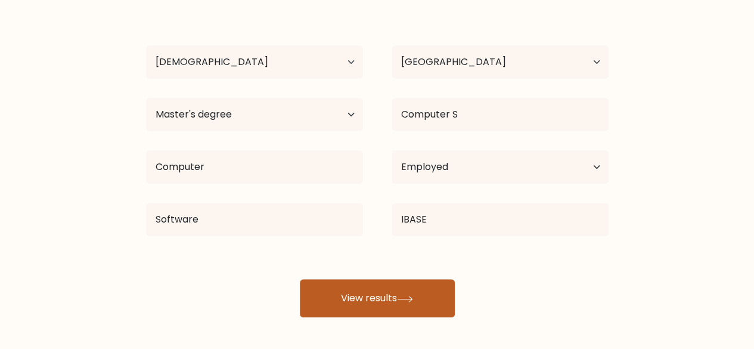
click at [341, 294] on button "View results" at bounding box center [377, 298] width 155 height 38
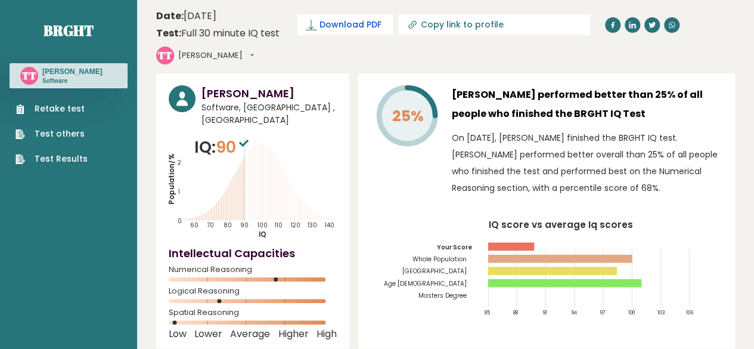
click at [347, 24] on span "Download PDF" at bounding box center [350, 24] width 62 height 13
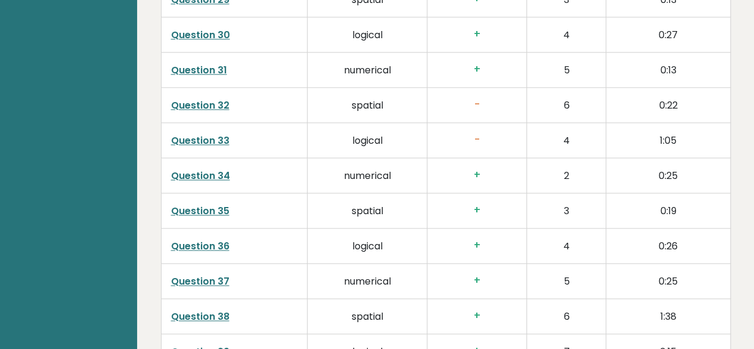
scroll to position [3124, 0]
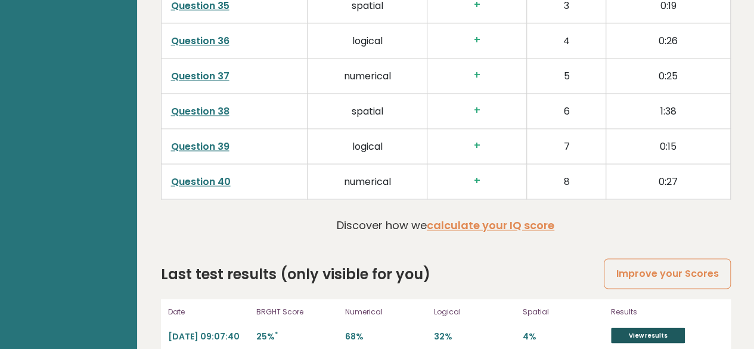
click at [646, 327] on link "View results" at bounding box center [648, 334] width 74 height 15
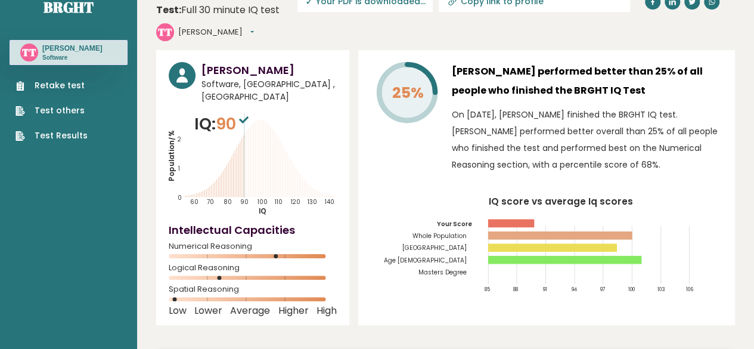
scroll to position [0, 0]
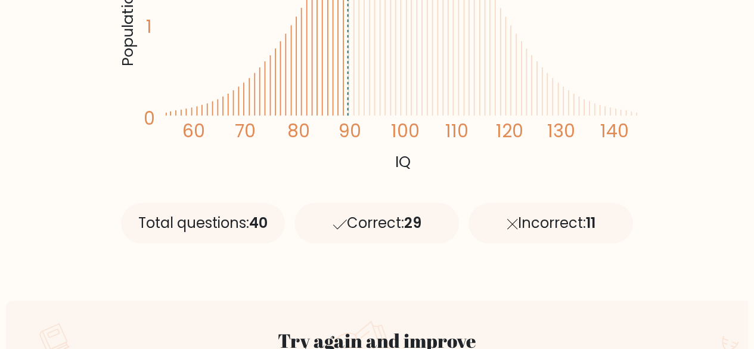
scroll to position [357, 0]
